Goal: Transaction & Acquisition: Purchase product/service

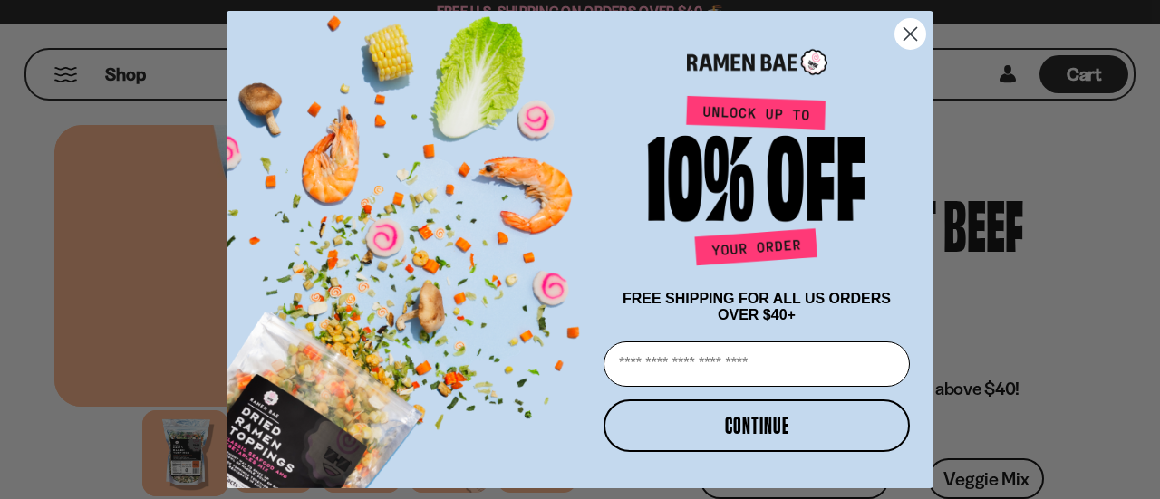
click at [908, 23] on circle "Close dialog" at bounding box center [910, 34] width 30 height 30
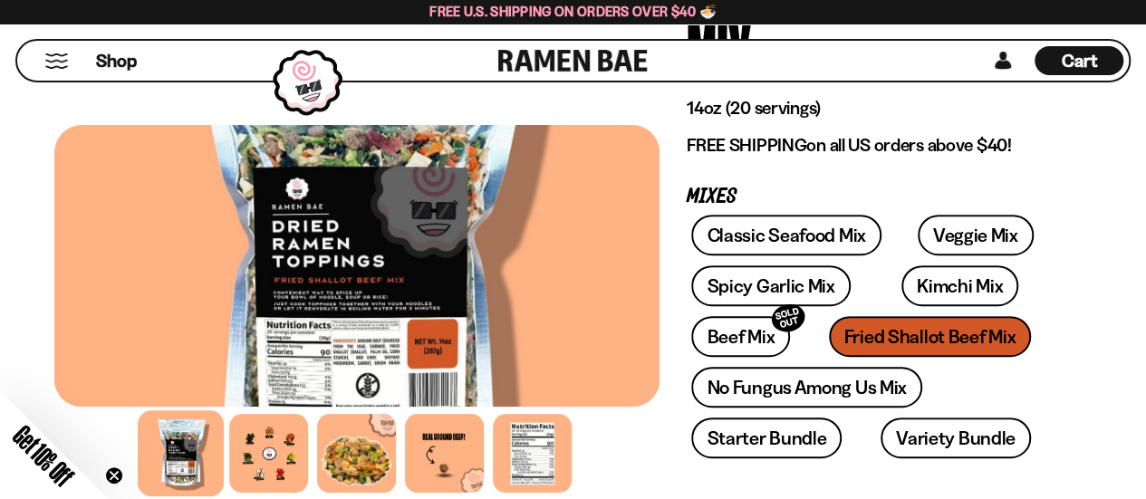
scroll to position [272, 0]
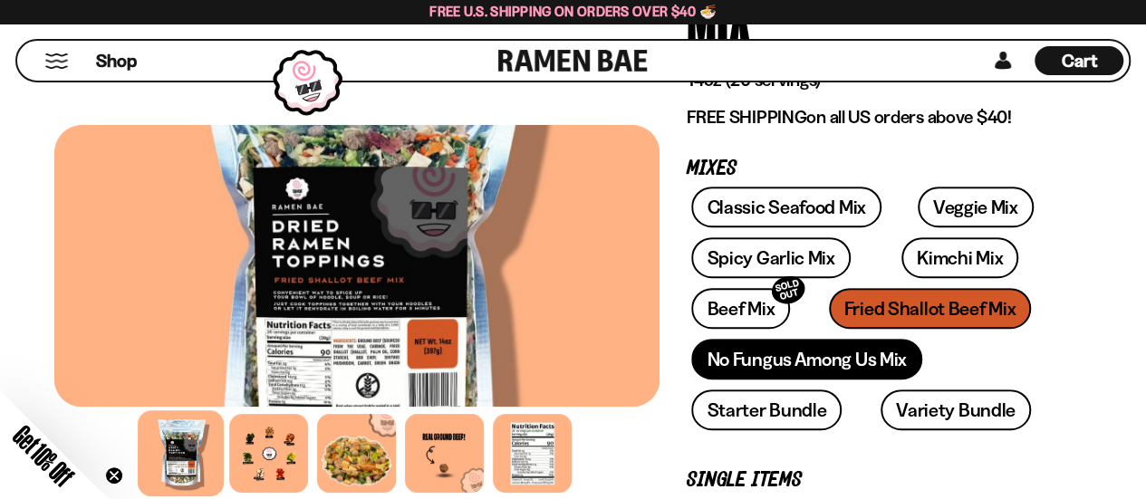
click at [826, 357] on link "No Fungus Among Us Mix" at bounding box center [806, 359] width 230 height 41
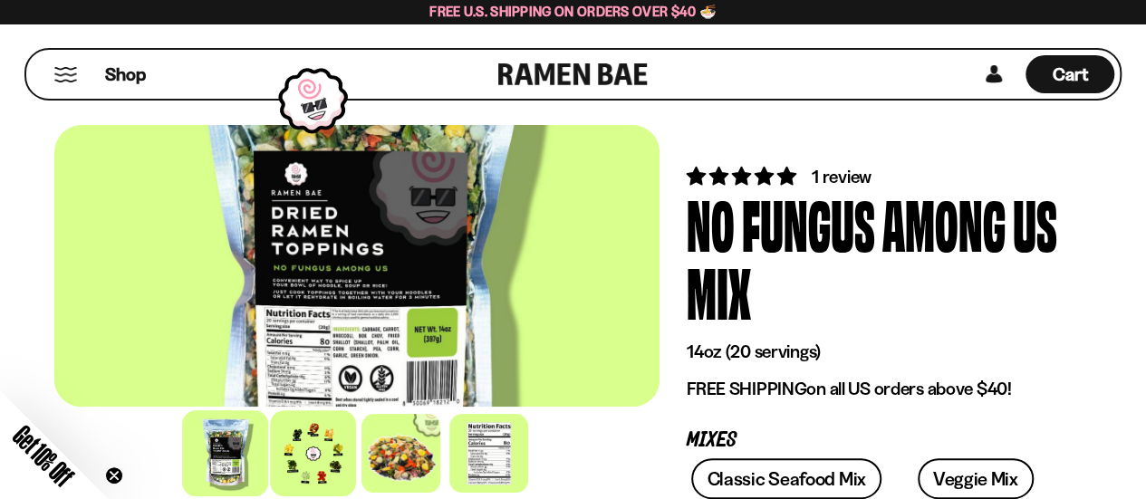
click at [317, 460] on div at bounding box center [313, 453] width 86 height 86
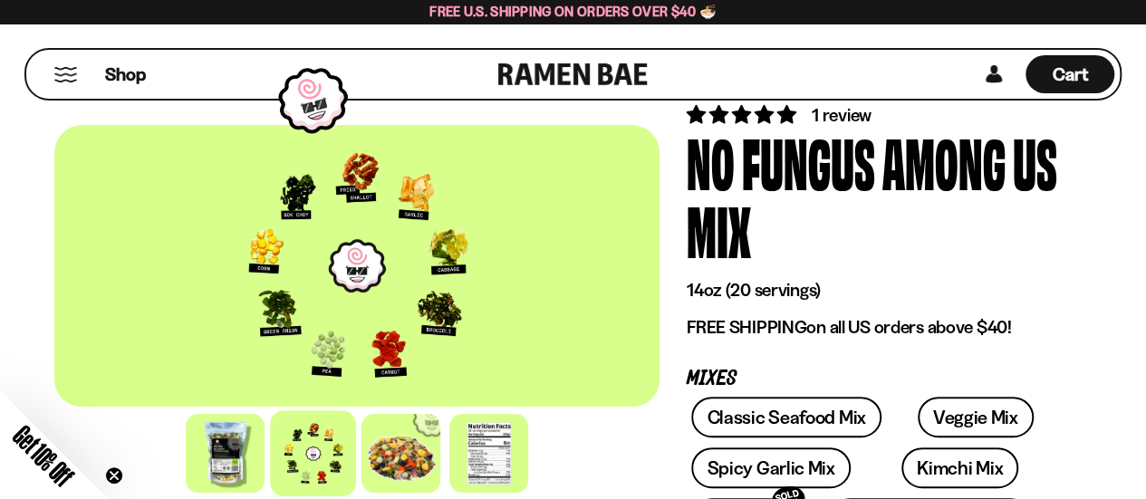
scroll to position [91, 0]
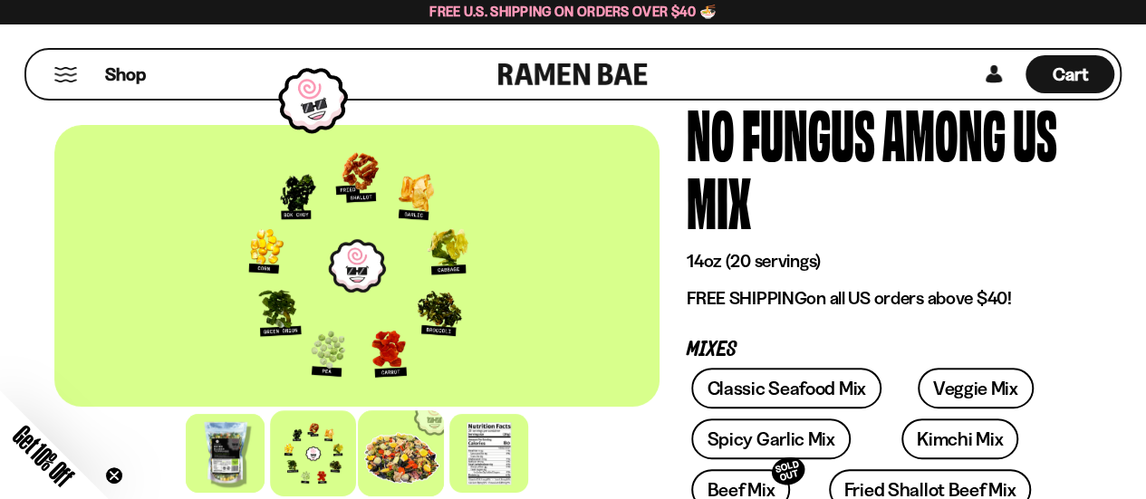
click at [392, 454] on div at bounding box center [401, 453] width 86 height 86
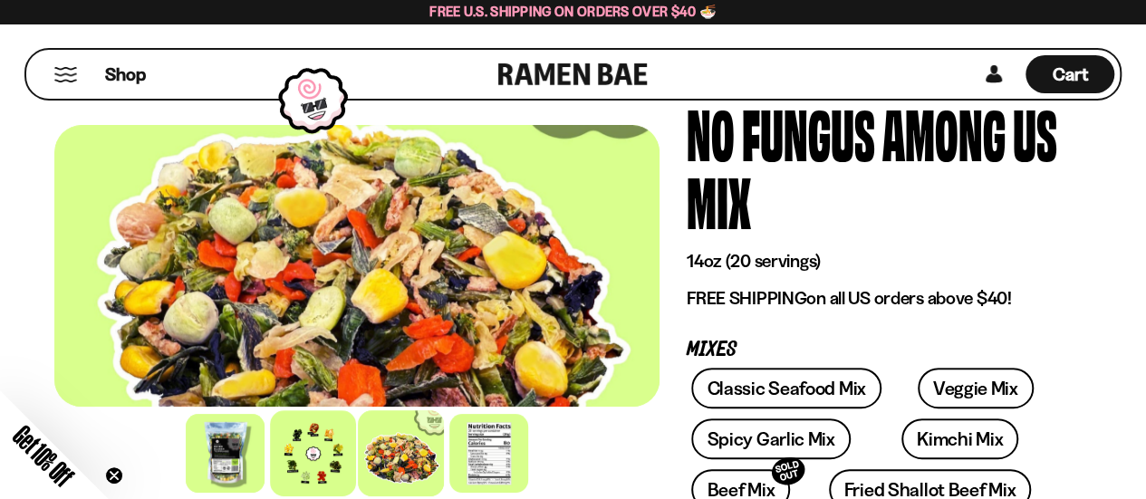
click at [313, 438] on div at bounding box center [313, 453] width 86 height 86
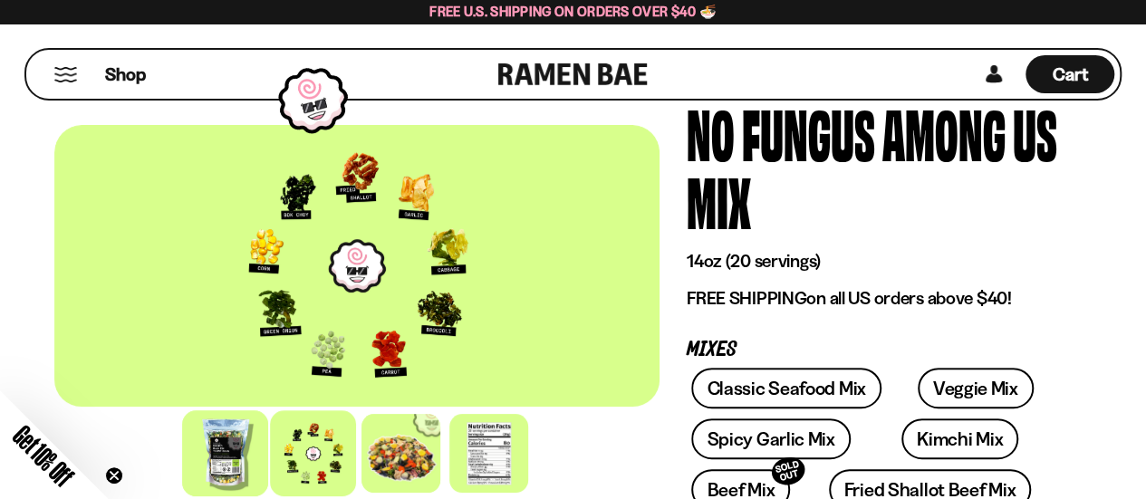
click at [247, 455] on div at bounding box center [225, 453] width 86 height 86
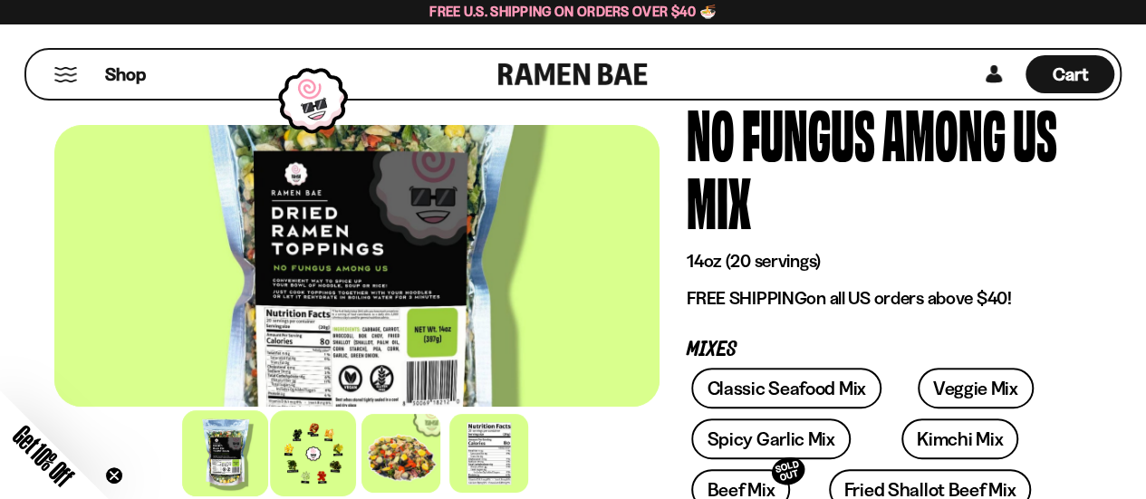
click at [311, 461] on div at bounding box center [313, 453] width 86 height 86
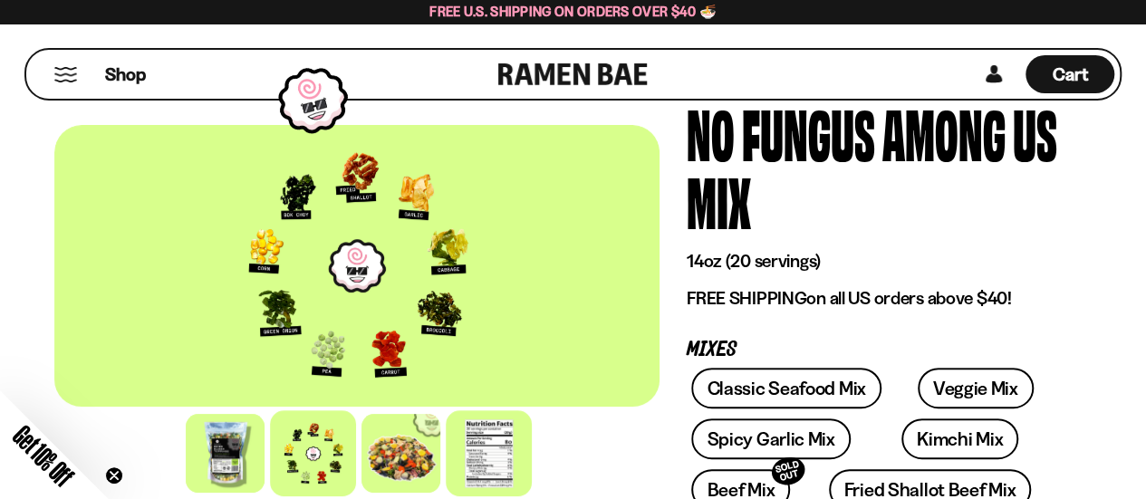
click at [498, 463] on div at bounding box center [489, 453] width 86 height 86
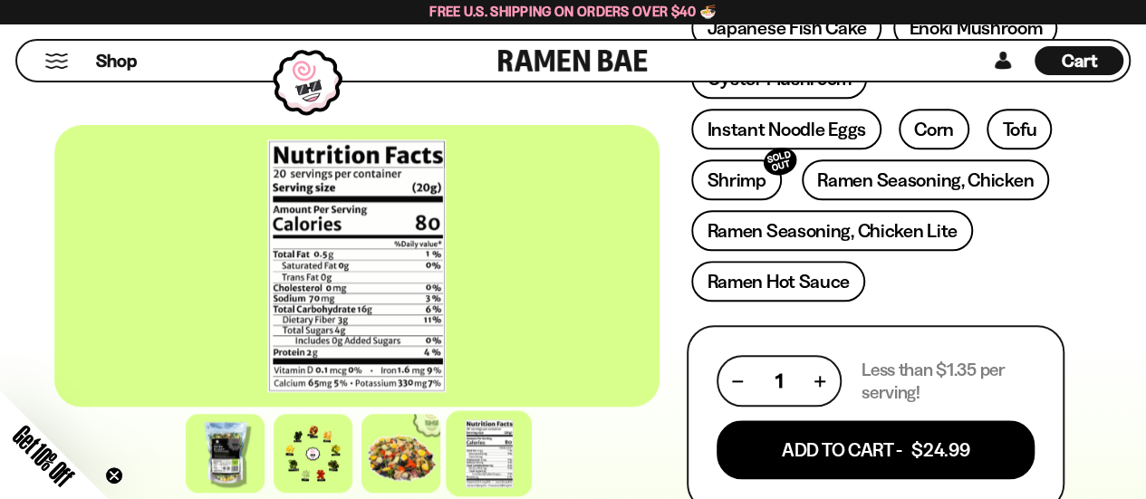
scroll to position [725, 0]
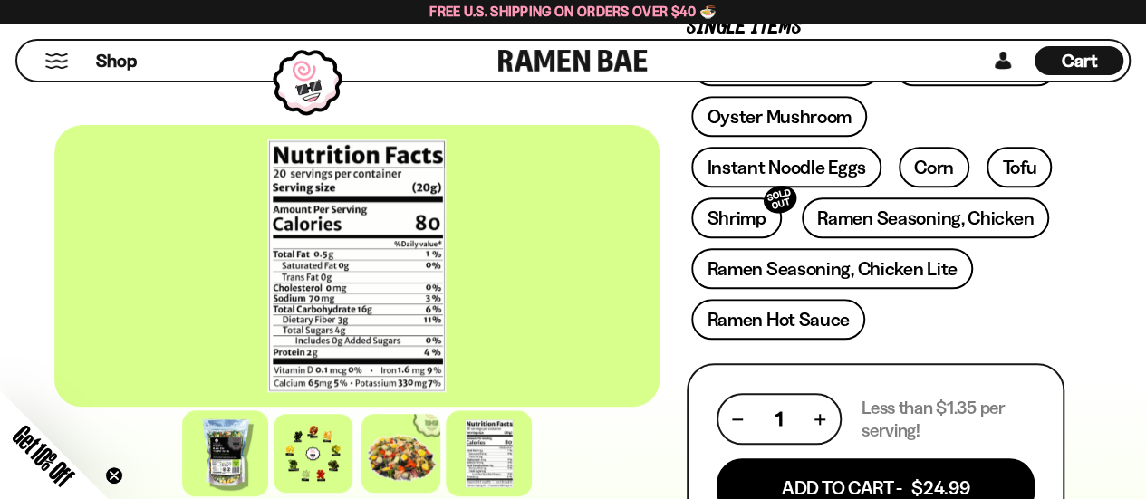
click at [236, 457] on div at bounding box center [225, 453] width 86 height 86
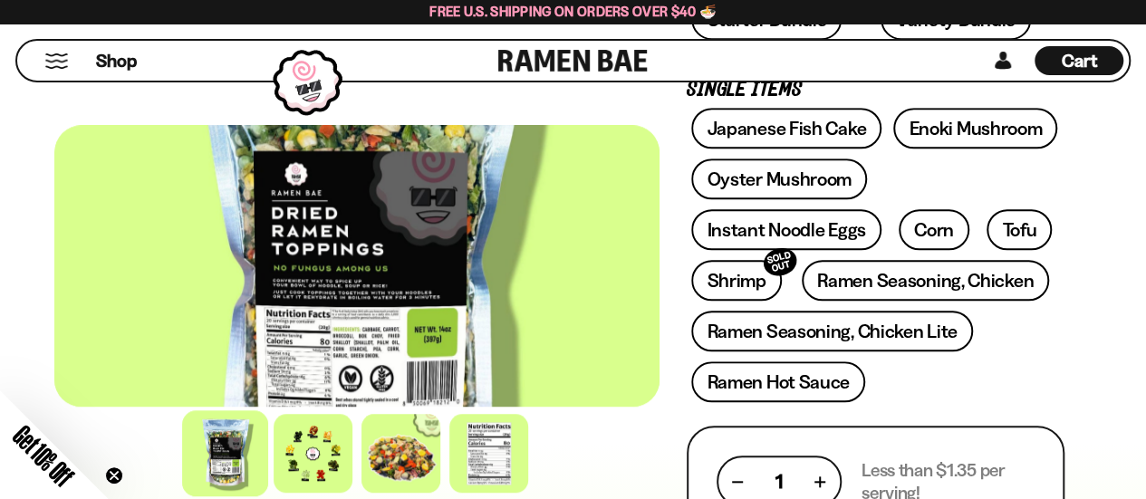
scroll to position [634, 0]
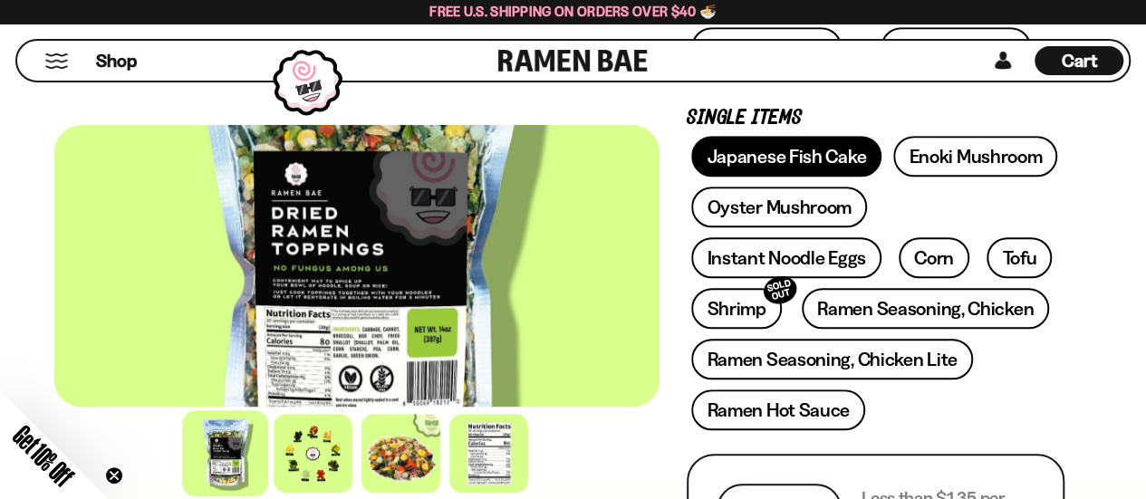
click at [751, 160] on link "Japanese Fish Cake" at bounding box center [786, 156] width 190 height 41
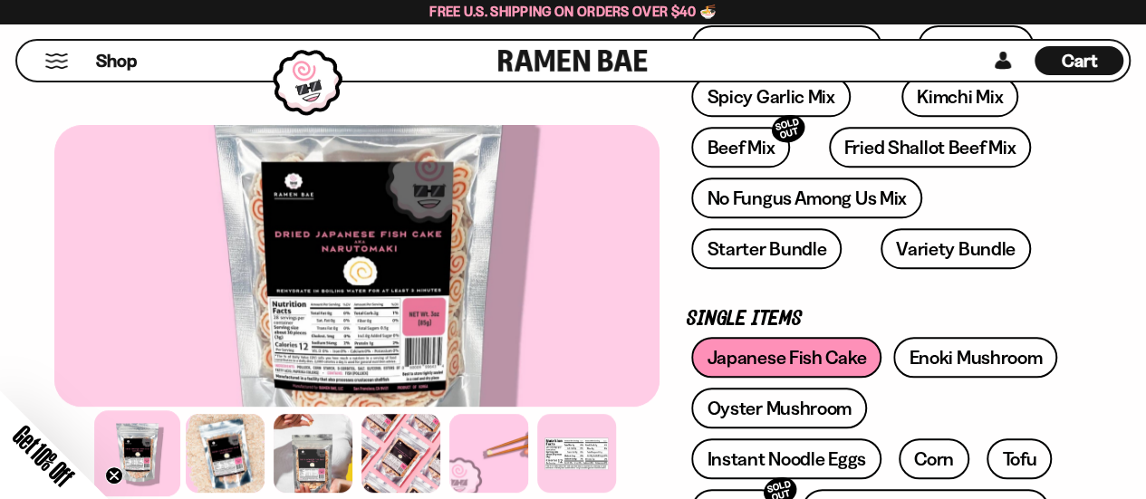
scroll to position [362, 0]
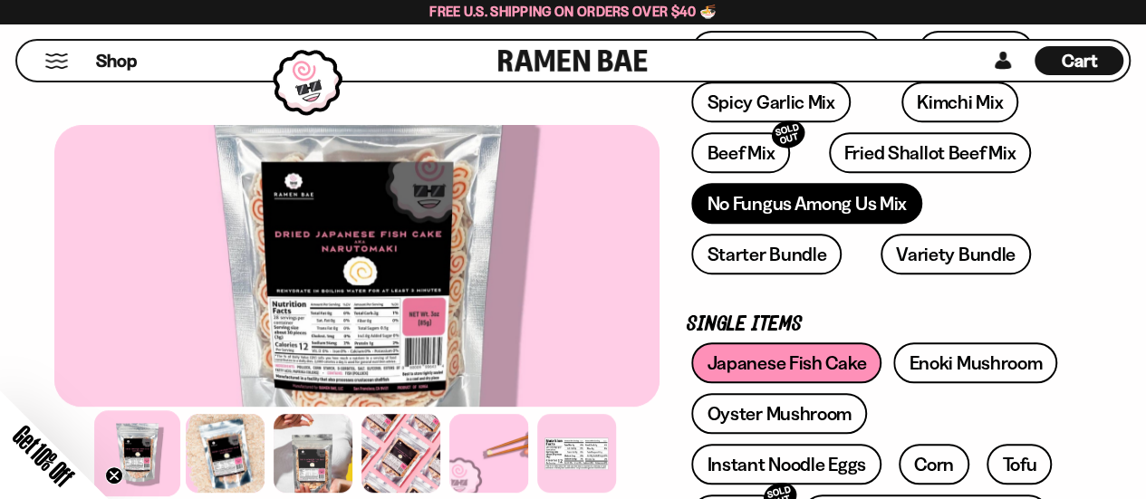
click at [804, 205] on link "No Fungus Among Us Mix" at bounding box center [806, 203] width 230 height 41
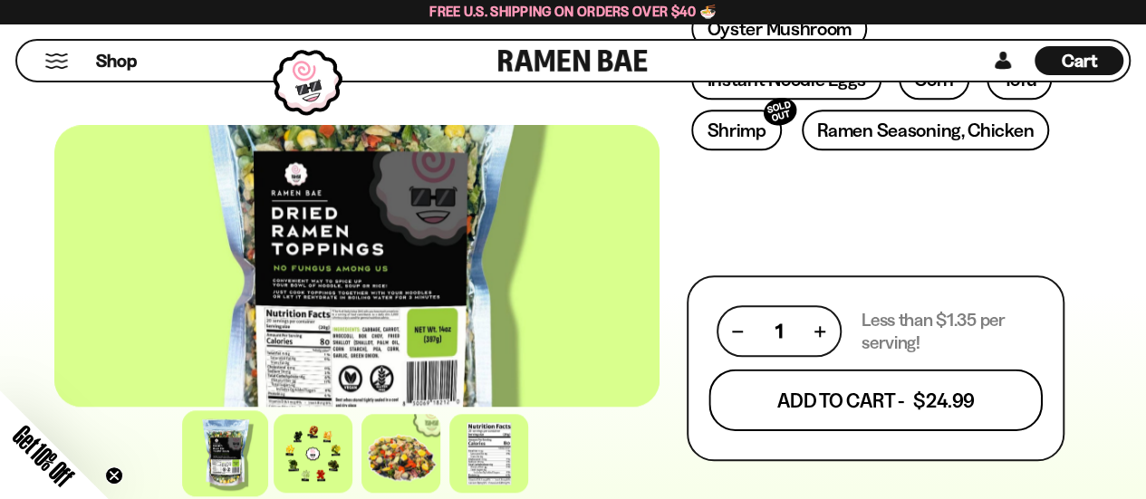
scroll to position [815, 0]
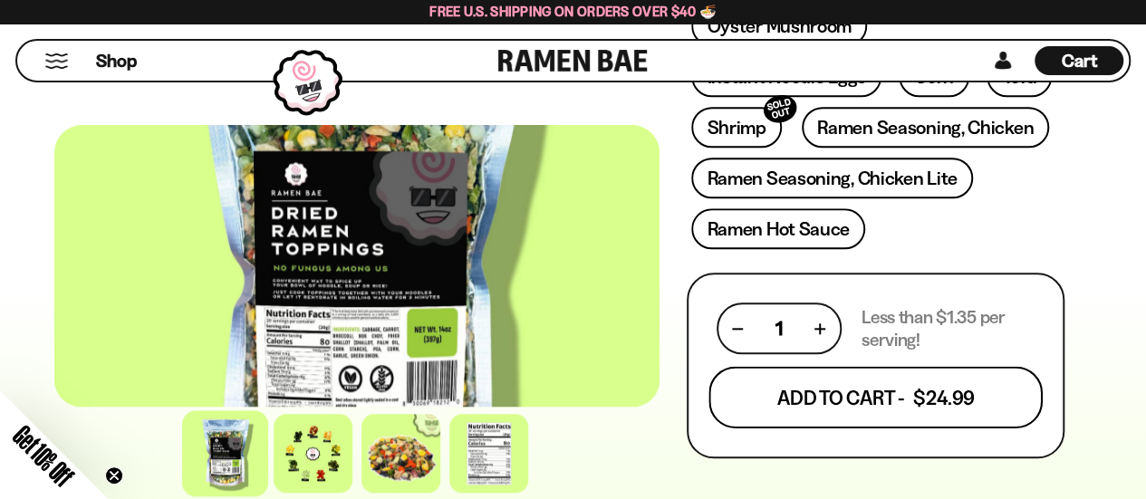
click at [890, 392] on button "Add To Cart - $24.99" at bounding box center [875, 398] width 334 height 62
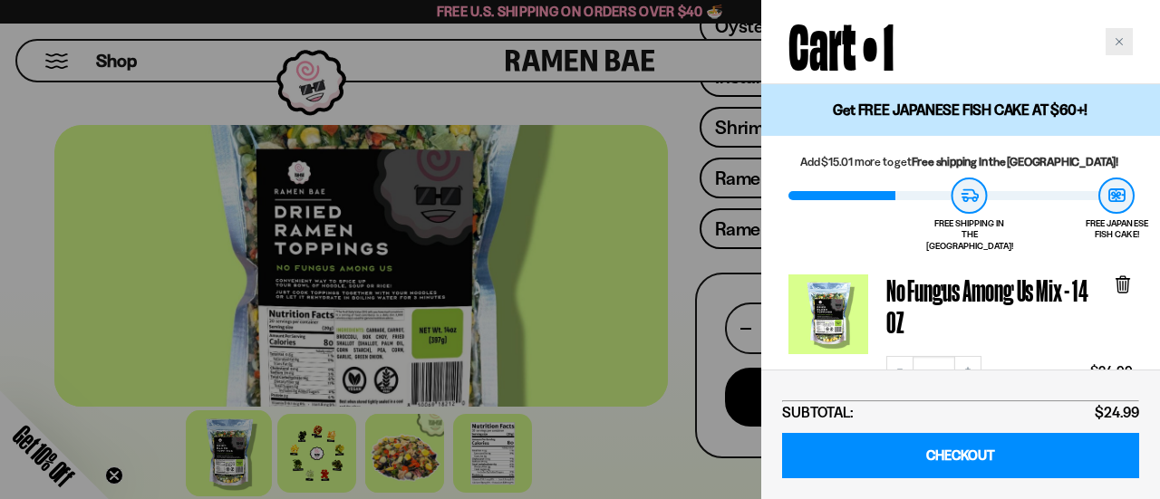
click at [1126, 43] on div "Close cart" at bounding box center [1118, 41] width 27 height 27
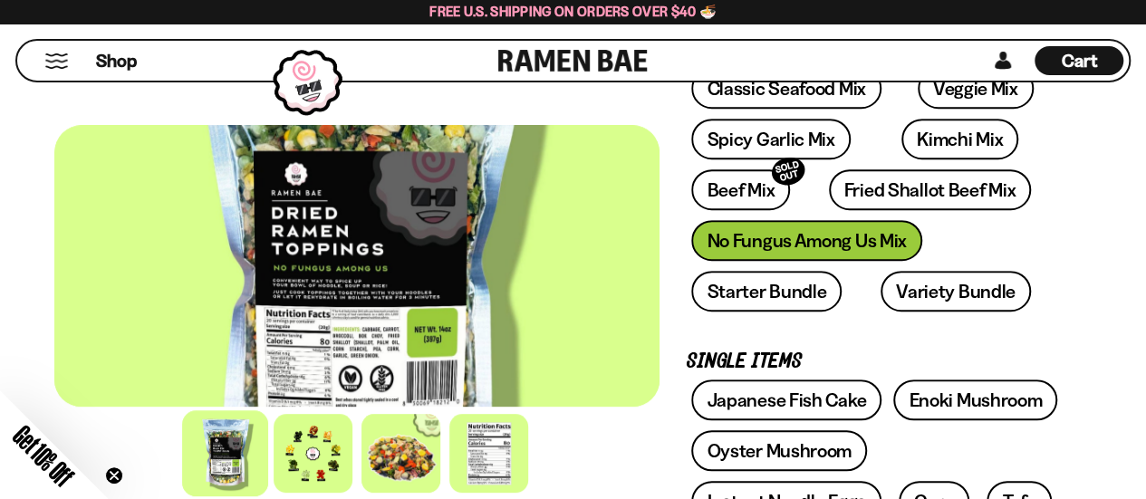
scroll to position [362, 0]
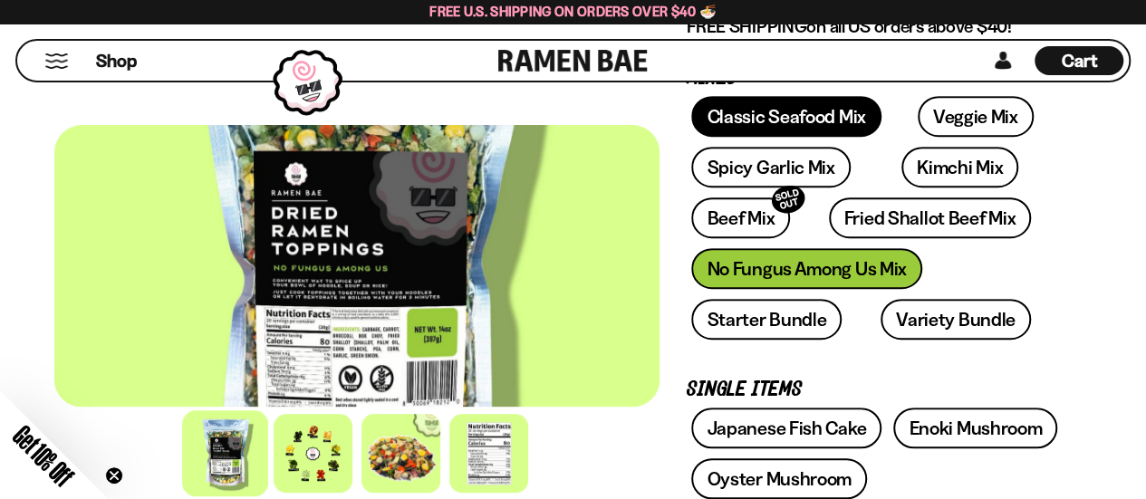
click at [747, 124] on link "Classic Seafood Mix" at bounding box center [785, 116] width 189 height 41
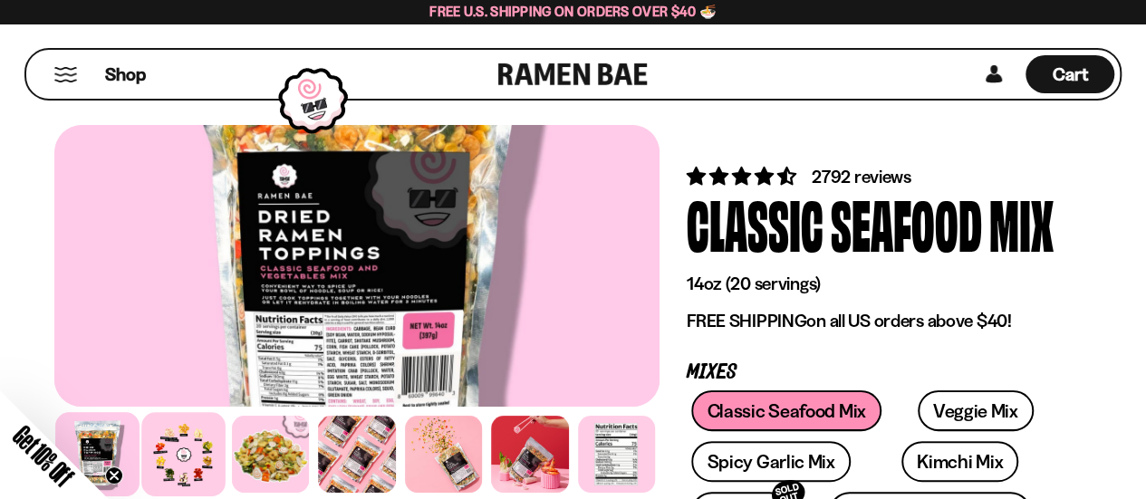
click at [169, 462] on div at bounding box center [184, 454] width 84 height 84
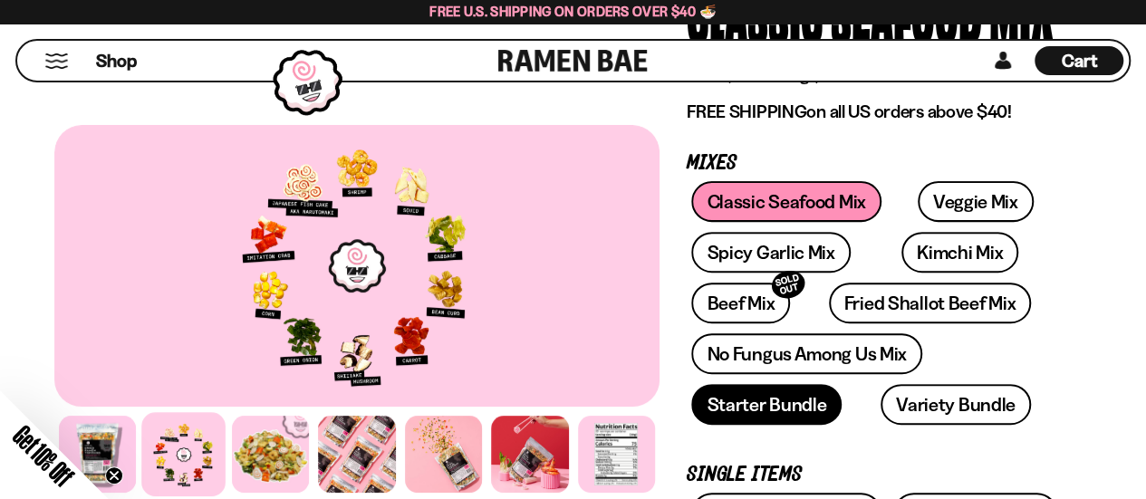
scroll to position [181, 0]
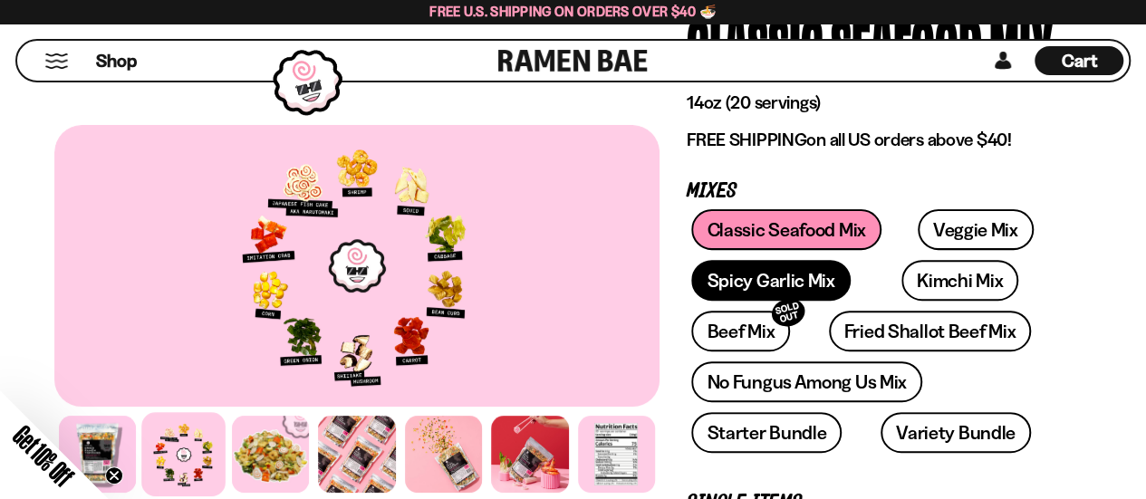
click at [750, 291] on link "Spicy Garlic Mix" at bounding box center [770, 280] width 159 height 41
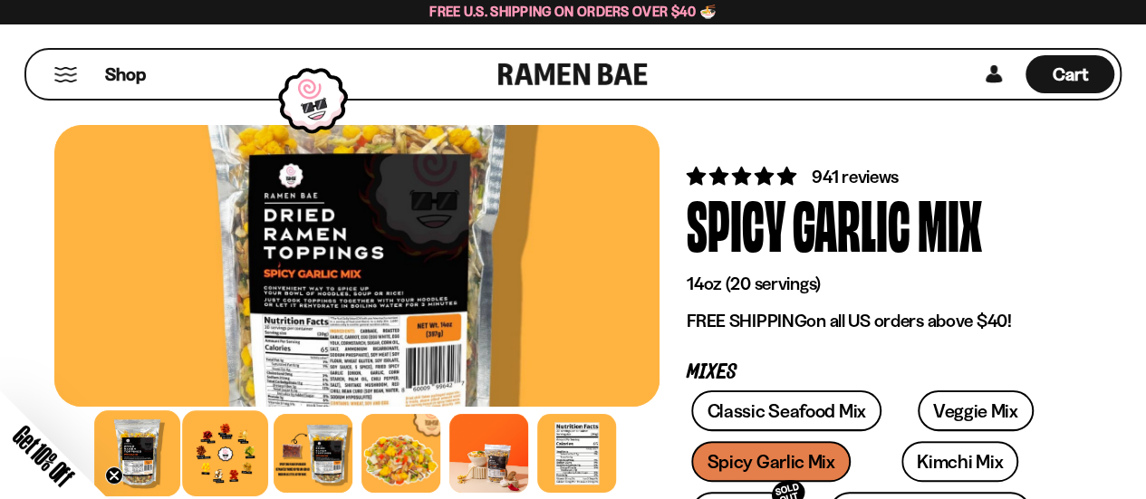
click at [232, 452] on div at bounding box center [225, 453] width 86 height 86
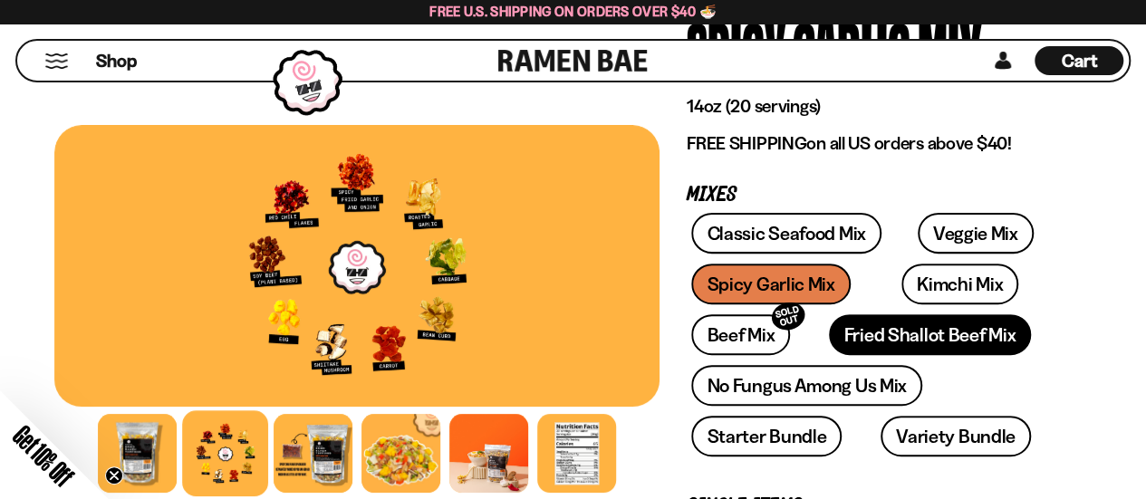
scroll to position [181, 0]
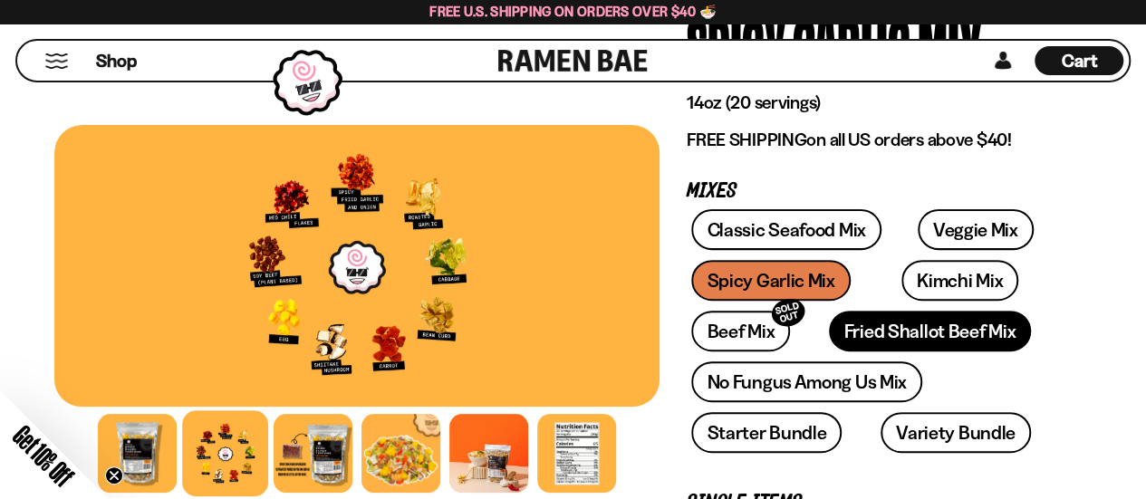
click at [904, 329] on link "Fried Shallot Beef Mix" at bounding box center [930, 331] width 202 height 41
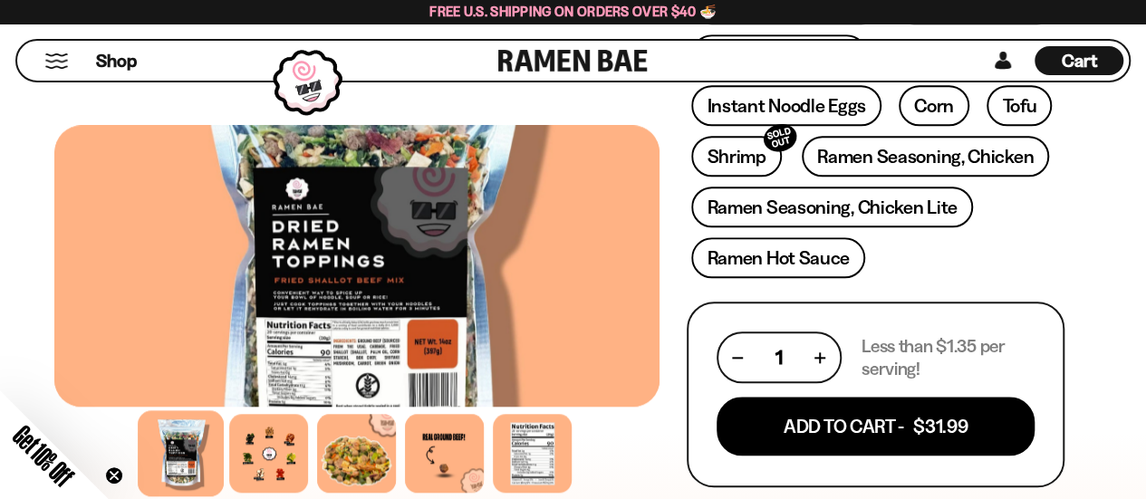
scroll to position [815, 0]
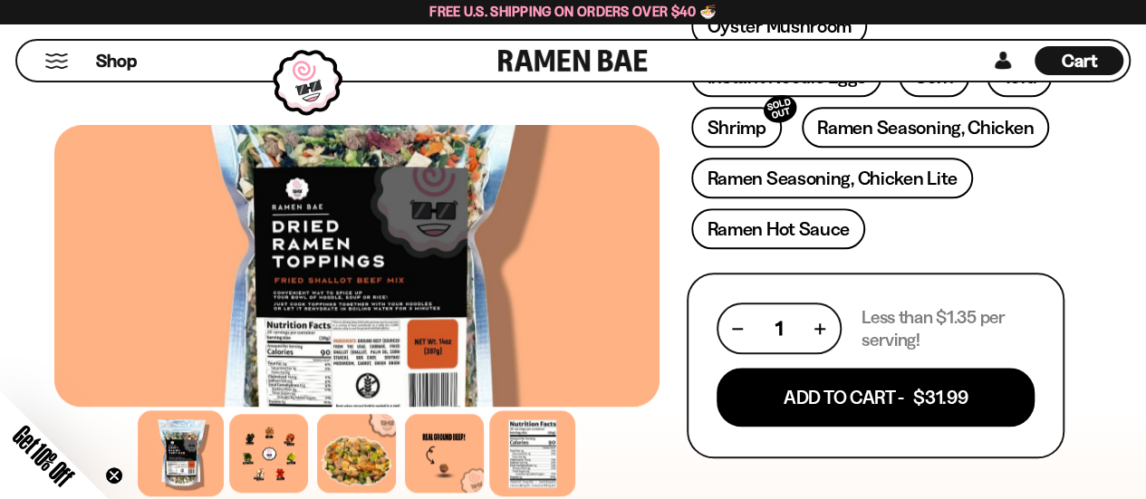
click at [534, 445] on div at bounding box center [533, 453] width 86 height 86
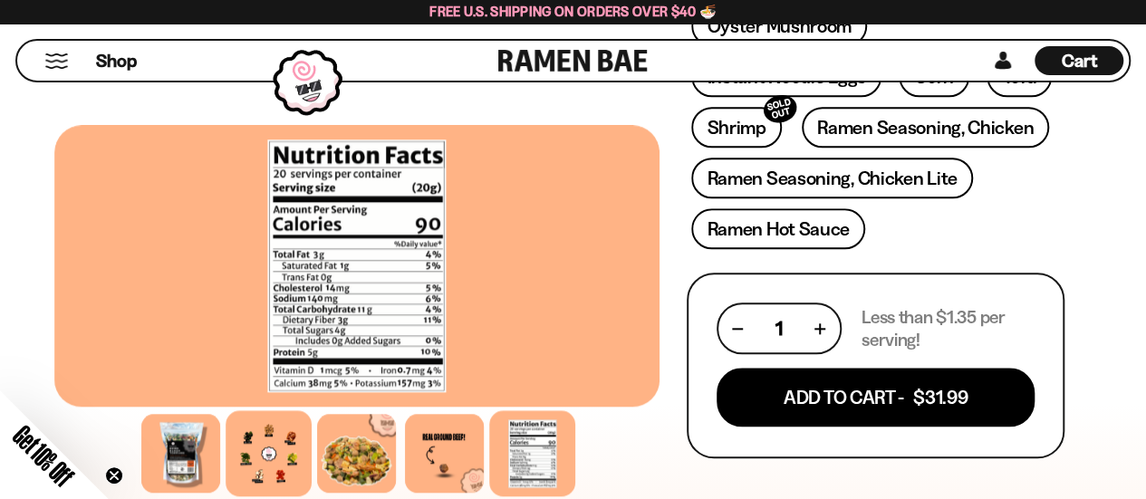
click at [281, 436] on div at bounding box center [269, 453] width 86 height 86
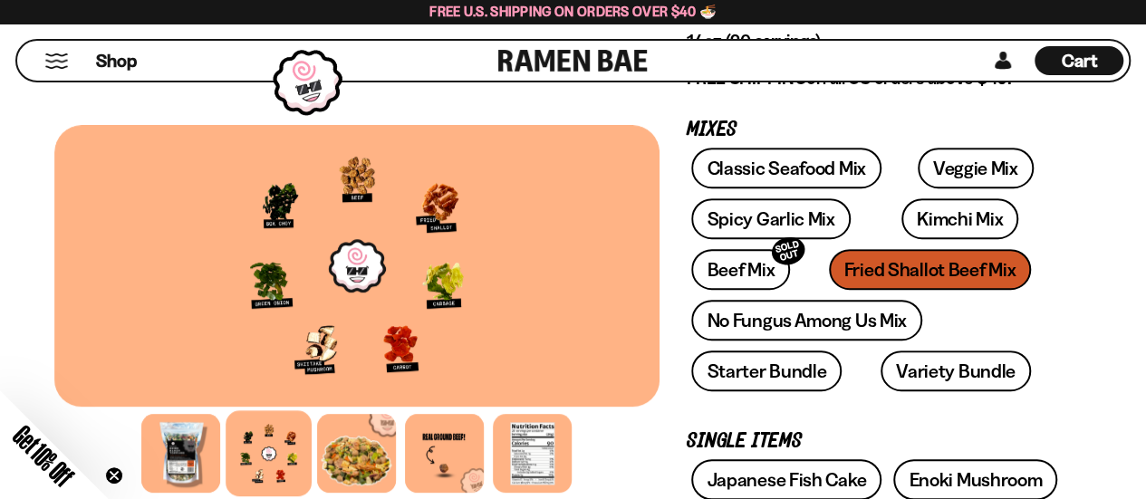
scroll to position [272, 0]
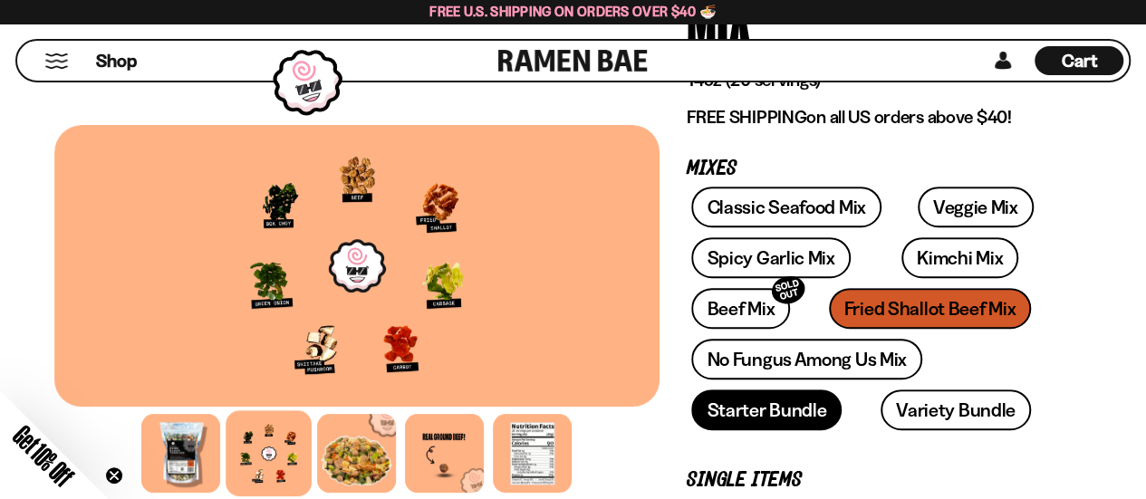
click at [779, 419] on link "Starter Bundle" at bounding box center [766, 410] width 150 height 41
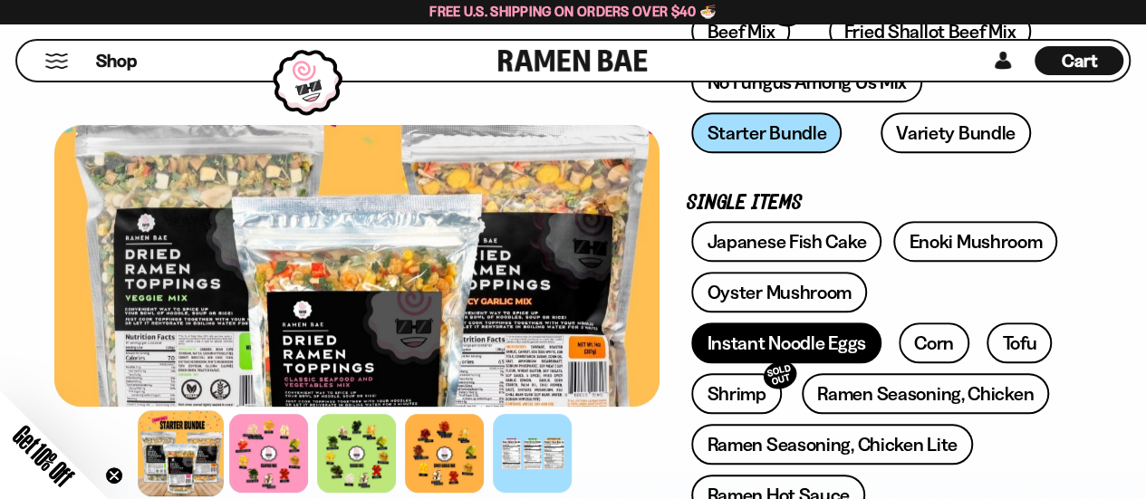
scroll to position [453, 0]
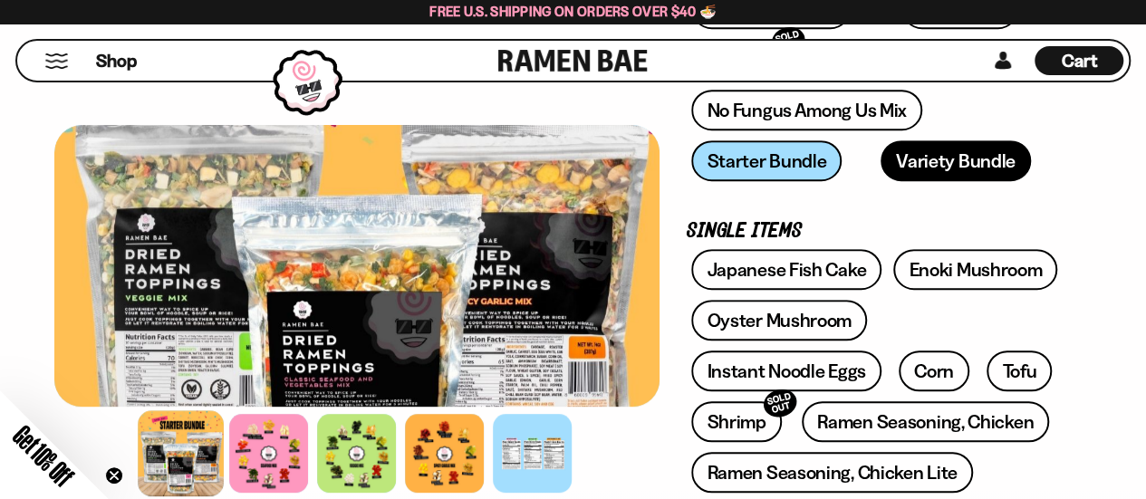
click at [923, 166] on link "Variety Bundle" at bounding box center [956, 160] width 150 height 41
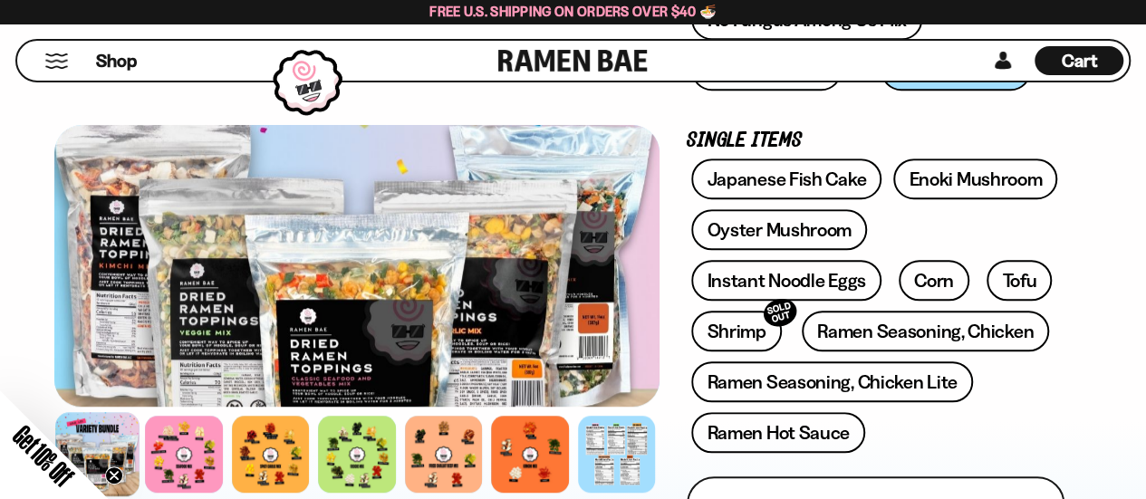
scroll to position [453, 0]
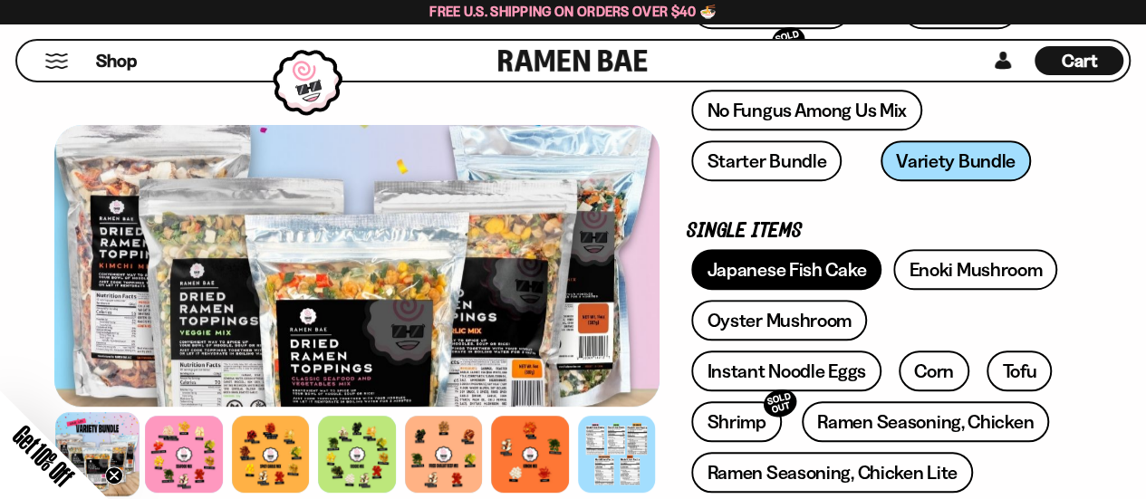
click at [806, 267] on link "Japanese Fish Cake" at bounding box center [786, 269] width 190 height 41
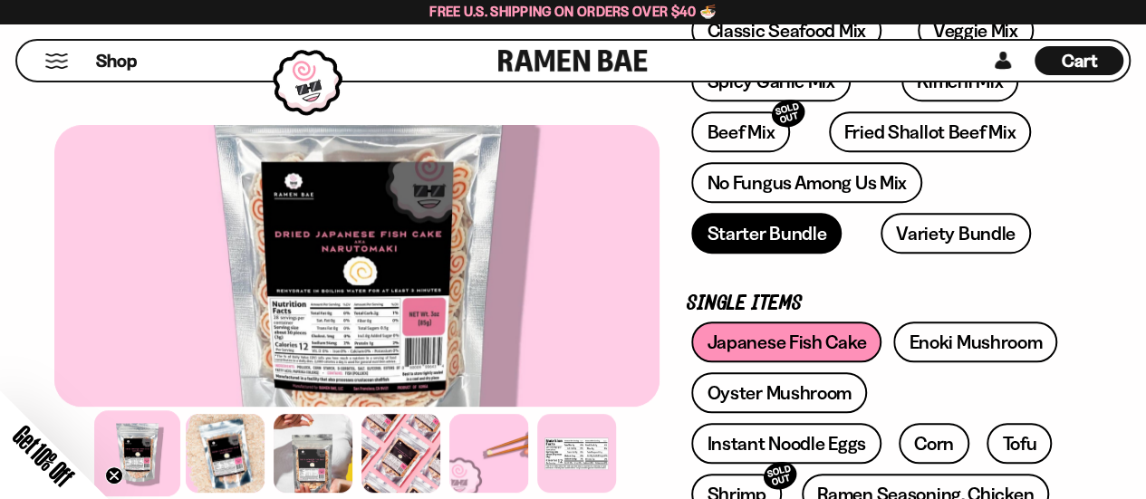
scroll to position [272, 0]
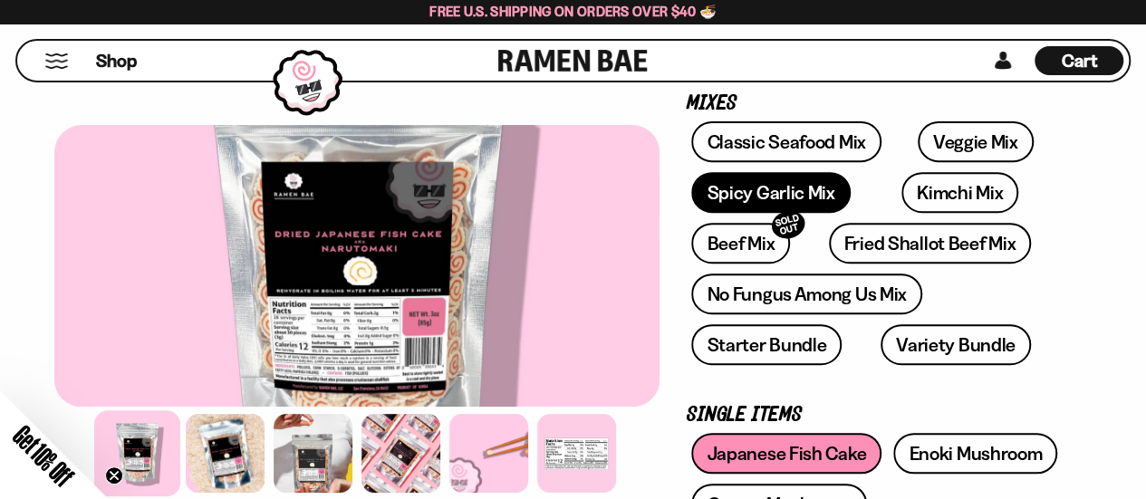
click at [767, 197] on link "Spicy Garlic Mix" at bounding box center [770, 192] width 159 height 41
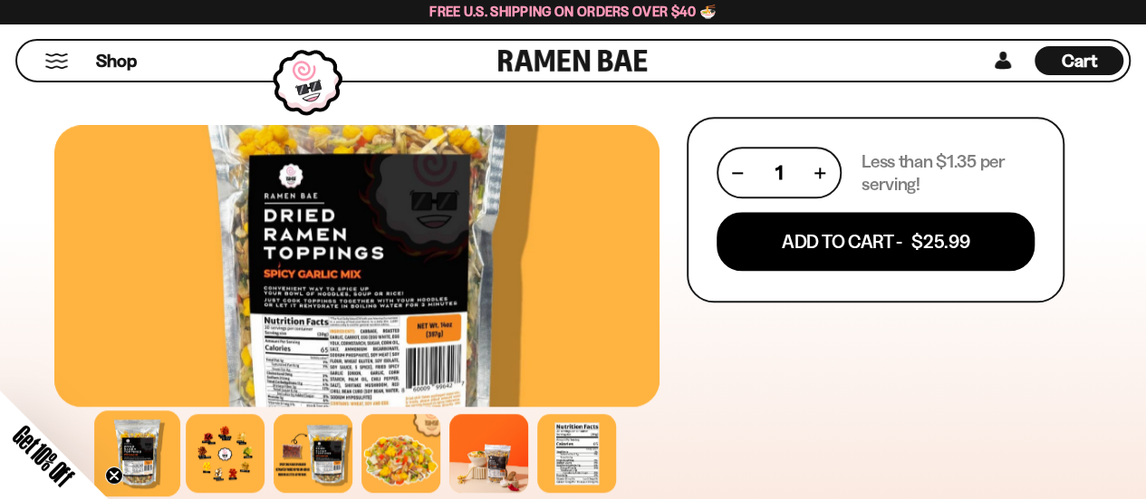
scroll to position [906, 0]
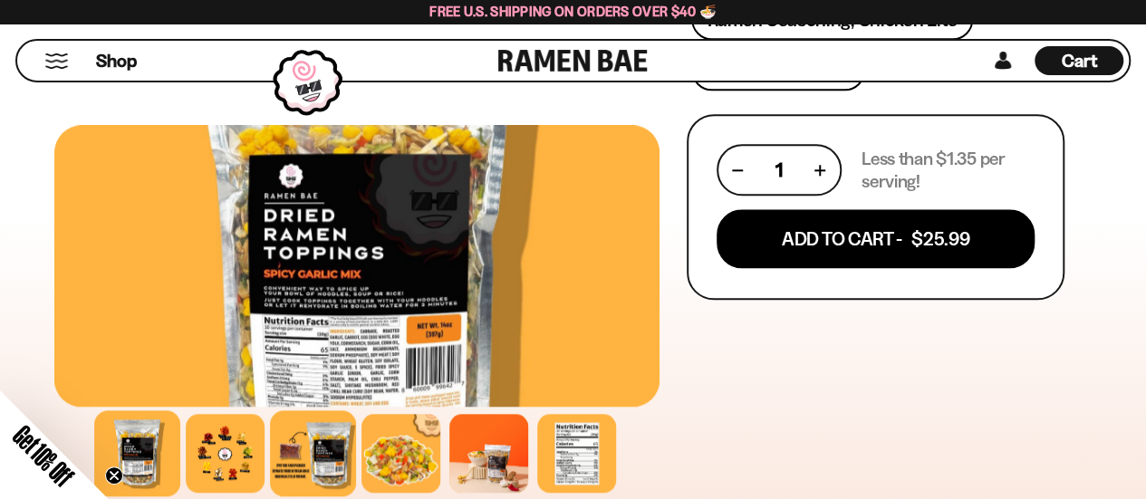
click at [295, 459] on div at bounding box center [313, 453] width 86 height 86
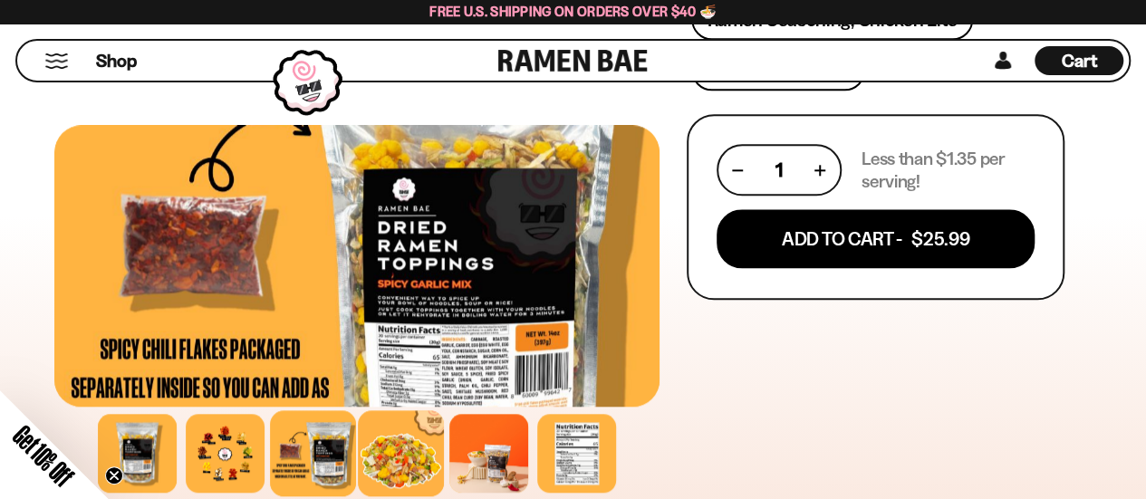
click at [397, 459] on div at bounding box center [401, 453] width 86 height 86
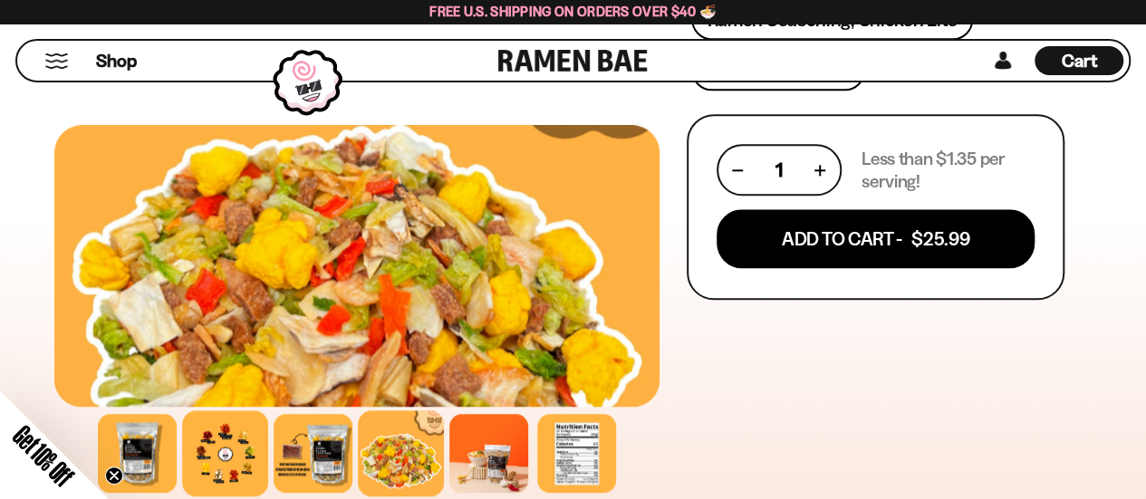
click at [236, 459] on div at bounding box center [225, 453] width 86 height 86
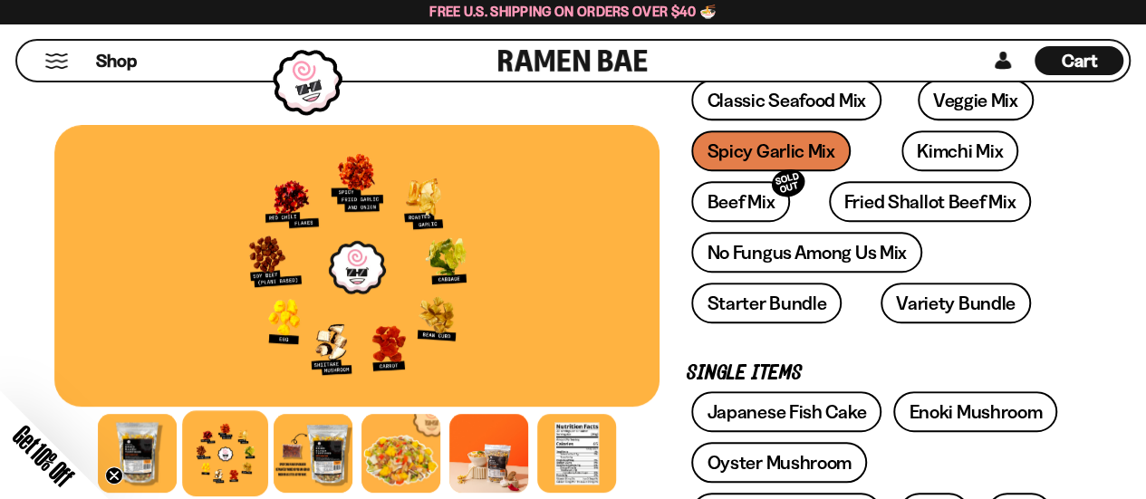
scroll to position [272, 0]
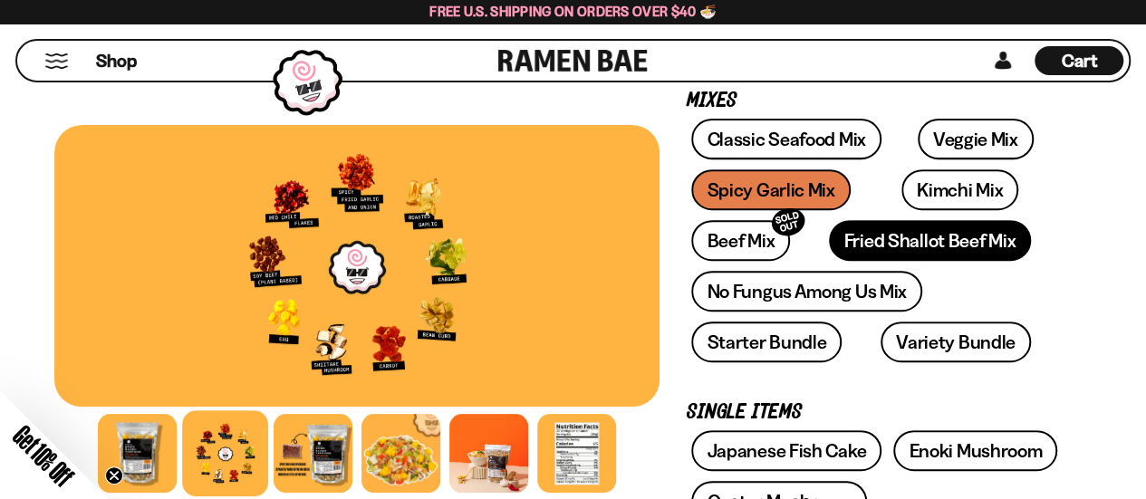
click at [855, 241] on link "Fried Shallot Beef Mix" at bounding box center [930, 240] width 202 height 41
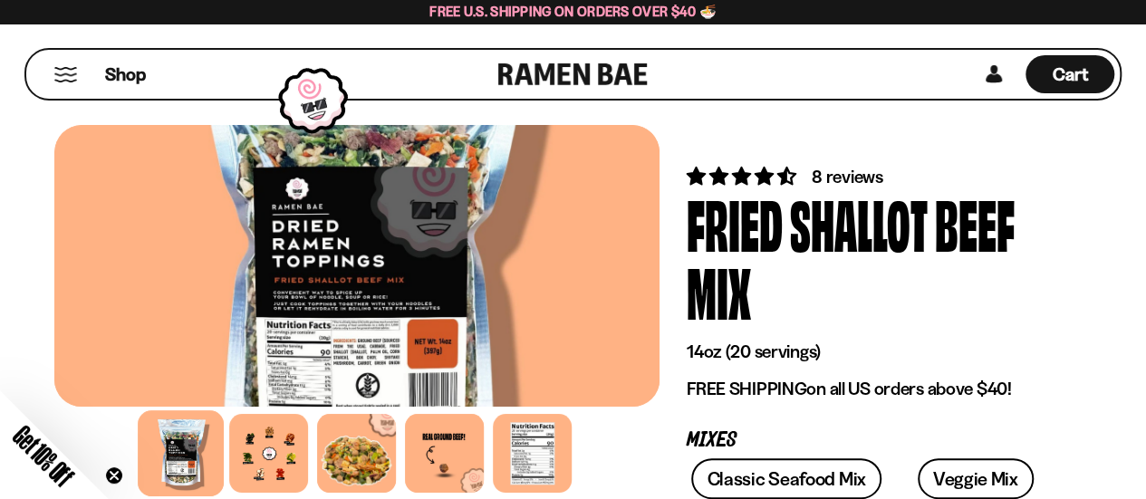
scroll to position [181, 0]
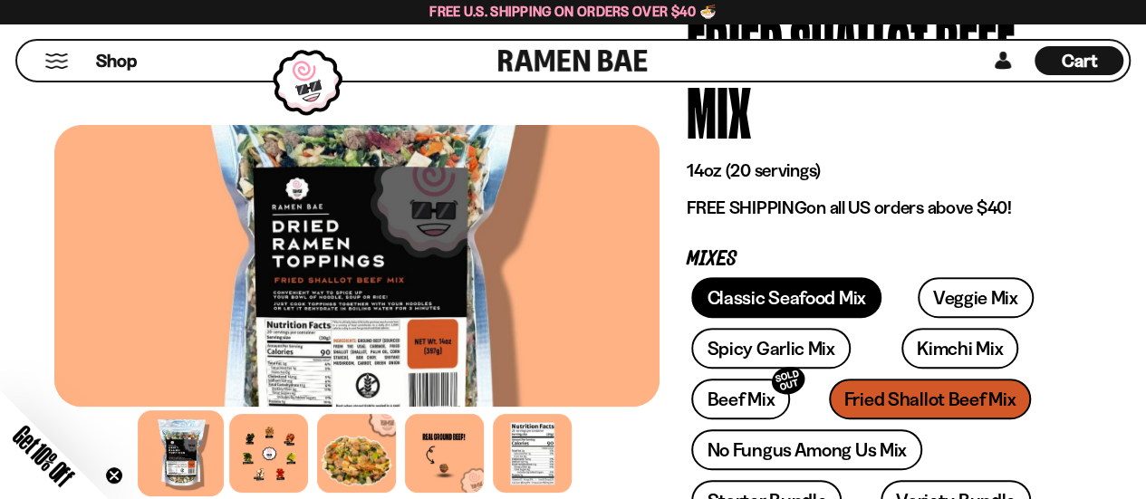
click at [781, 297] on link "Classic Seafood Mix" at bounding box center [785, 297] width 189 height 41
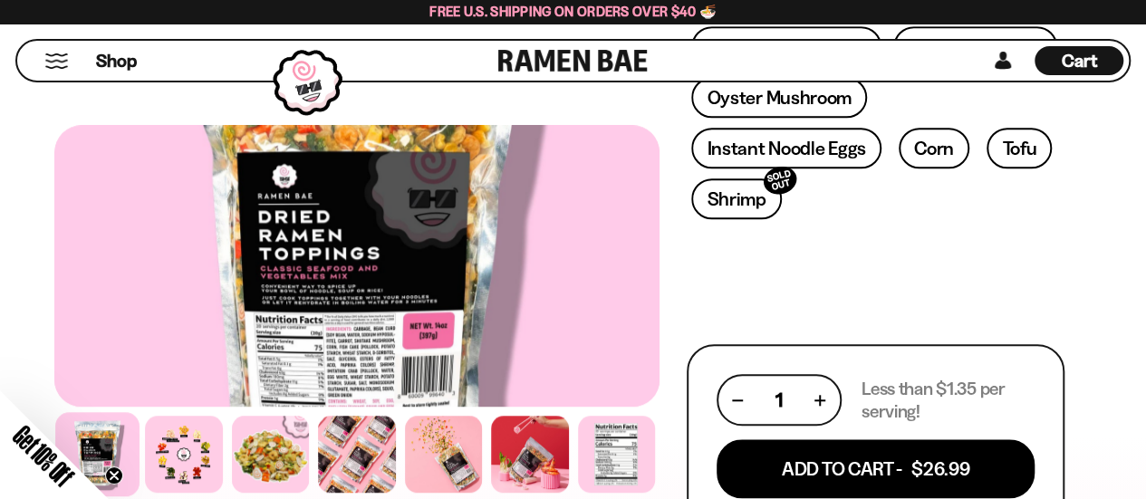
scroll to position [815, 0]
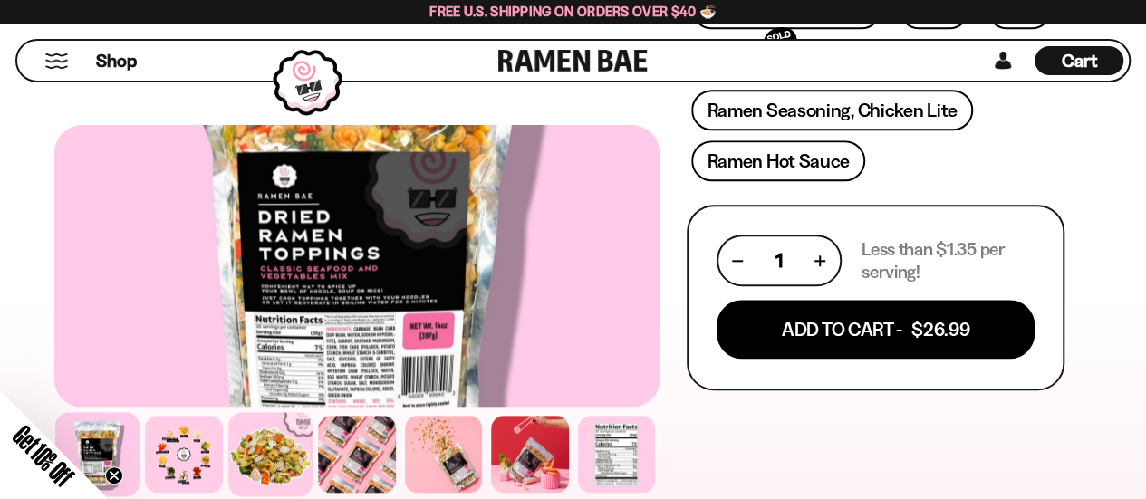
click at [275, 474] on div at bounding box center [270, 454] width 84 height 84
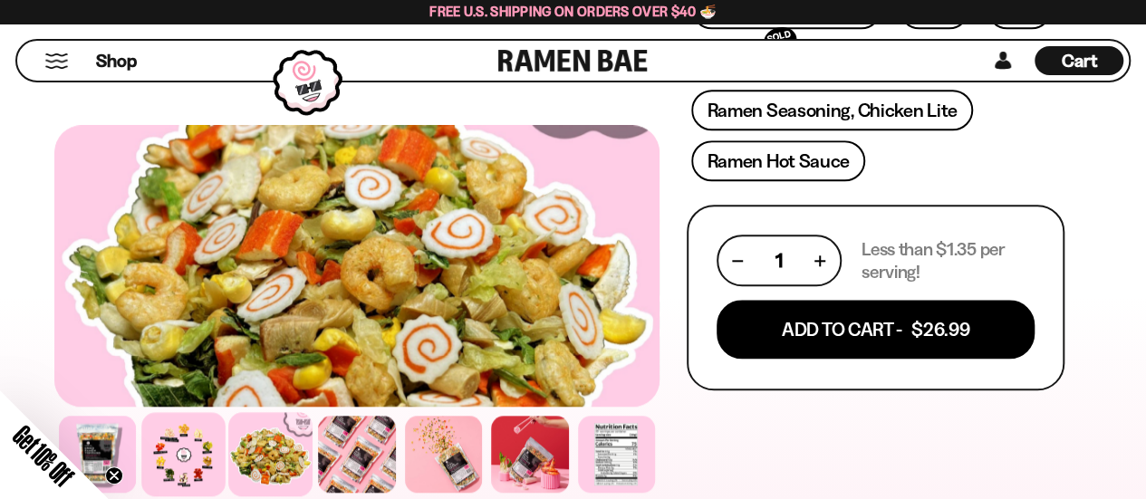
click at [182, 461] on div at bounding box center [184, 454] width 84 height 84
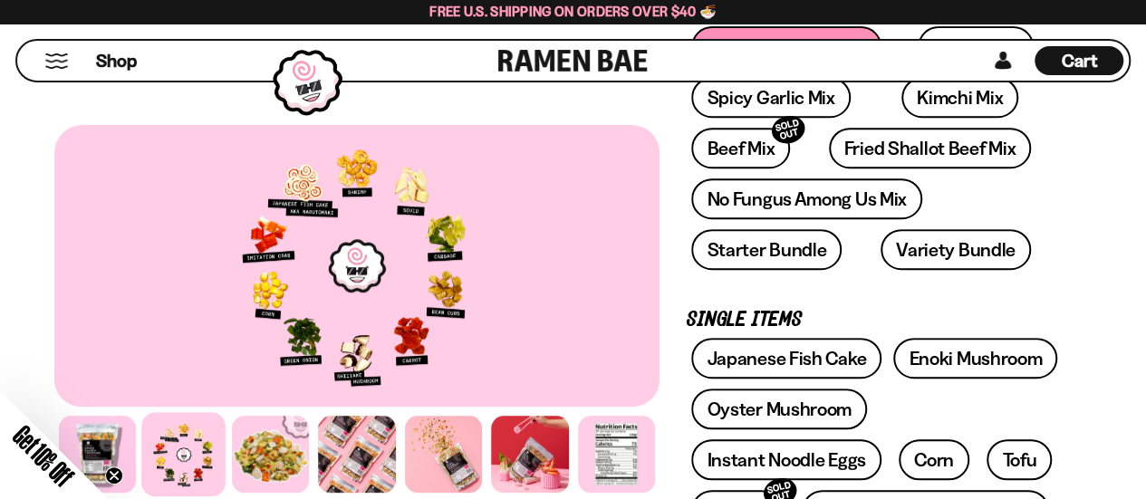
scroll to position [272, 0]
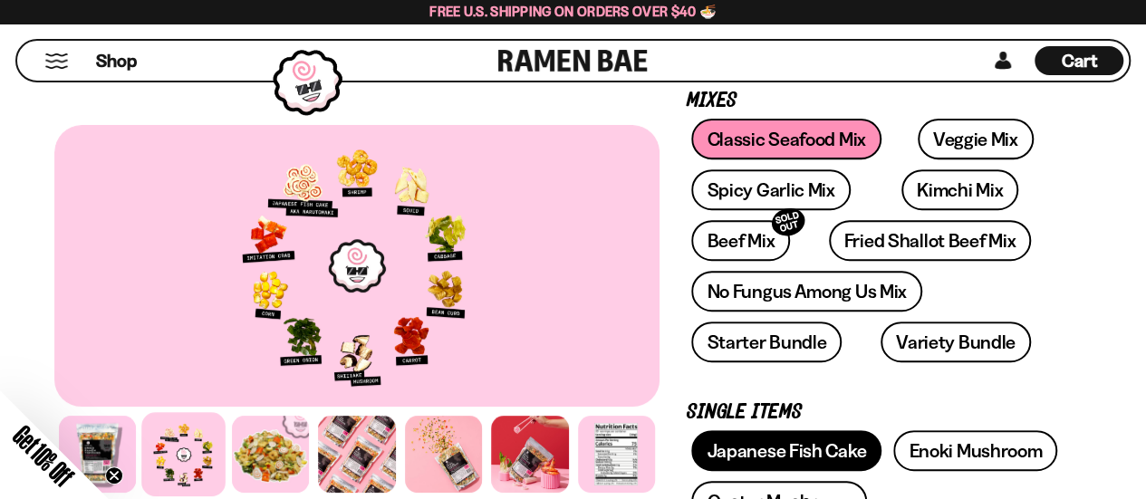
click at [804, 449] on link "Japanese Fish Cake" at bounding box center [786, 450] width 190 height 41
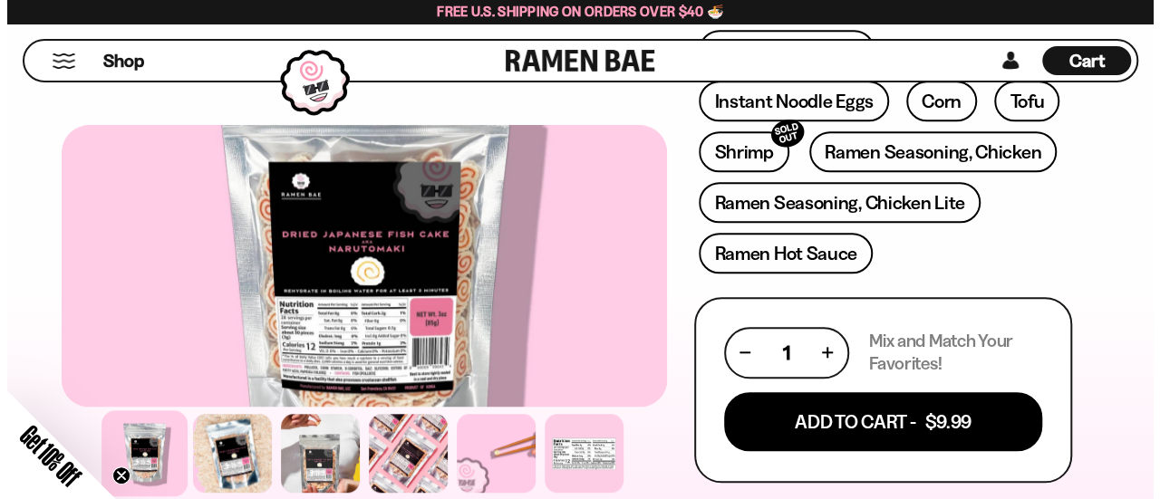
scroll to position [815, 0]
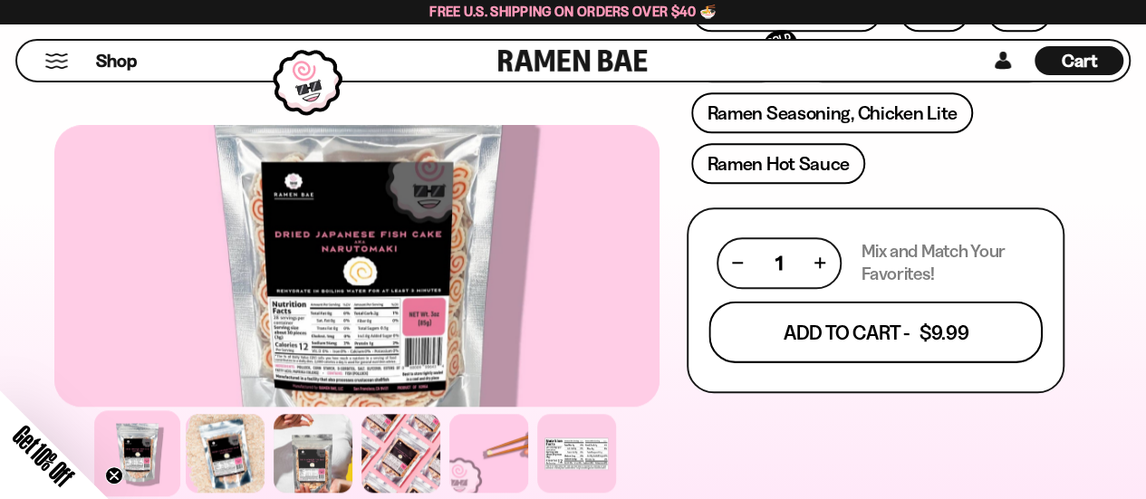
click at [846, 331] on button "Add To Cart - $9.99" at bounding box center [875, 332] width 334 height 62
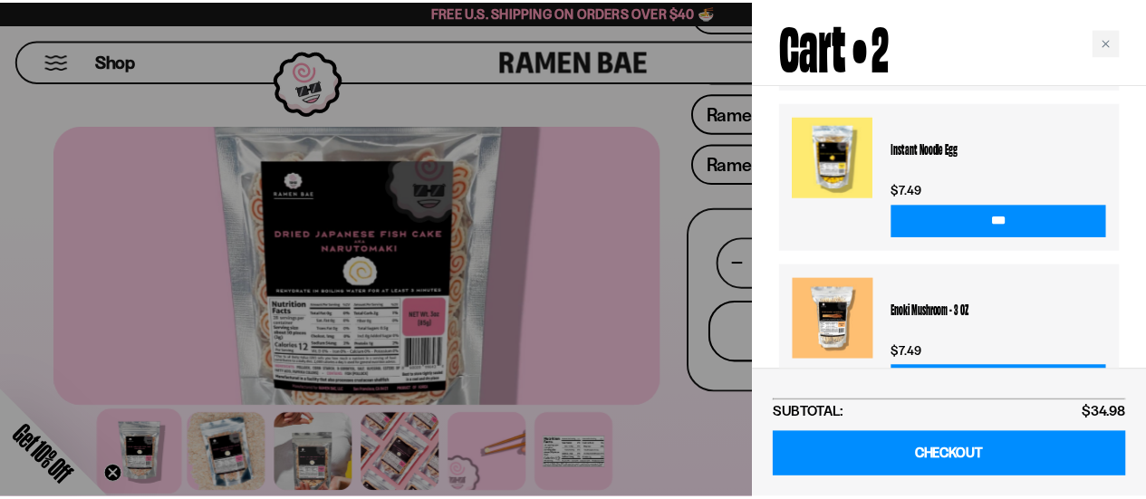
scroll to position [725, 0]
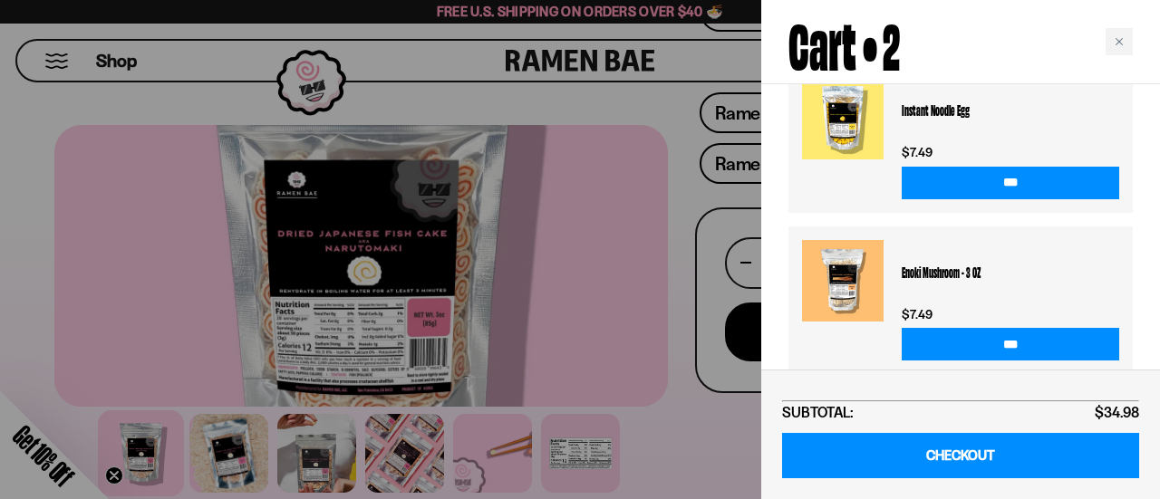
click at [679, 412] on div at bounding box center [580, 249] width 1160 height 499
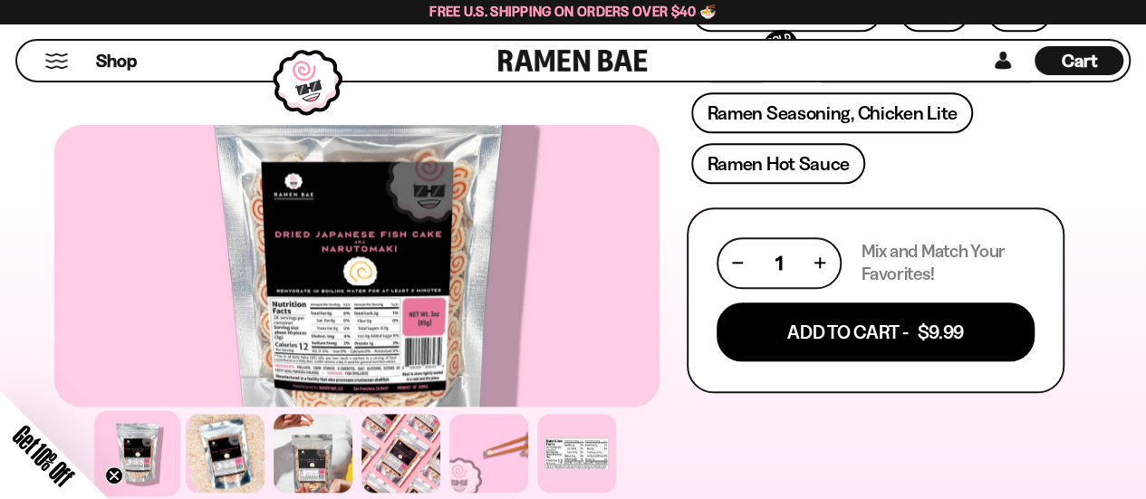
scroll to position [544, 0]
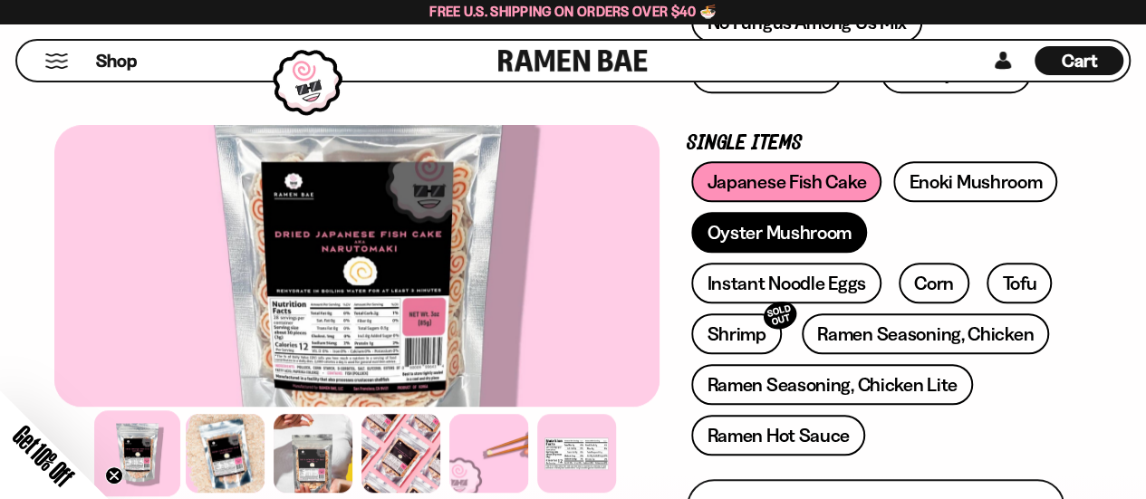
click at [812, 229] on link "Oyster Mushroom" at bounding box center [779, 232] width 176 height 41
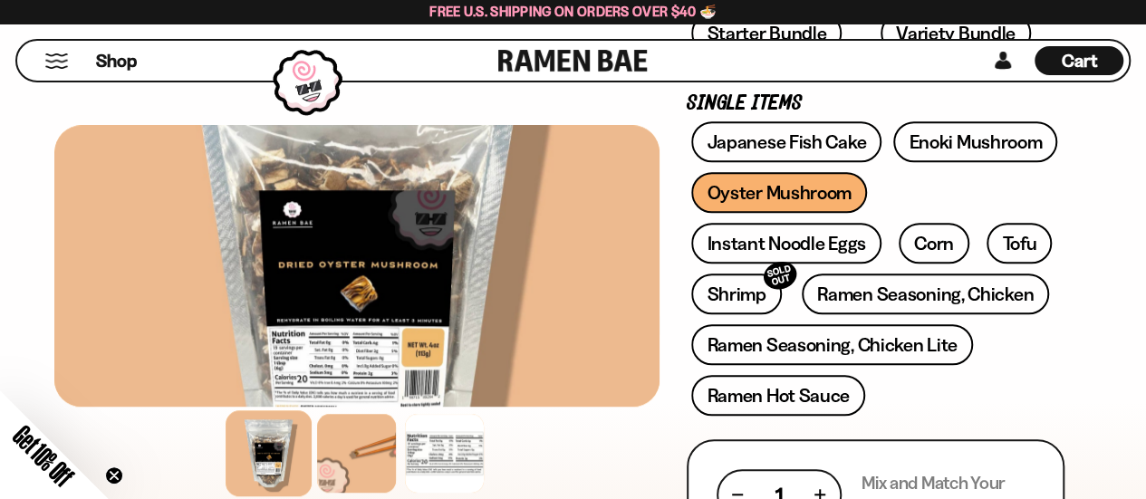
scroll to position [544, 0]
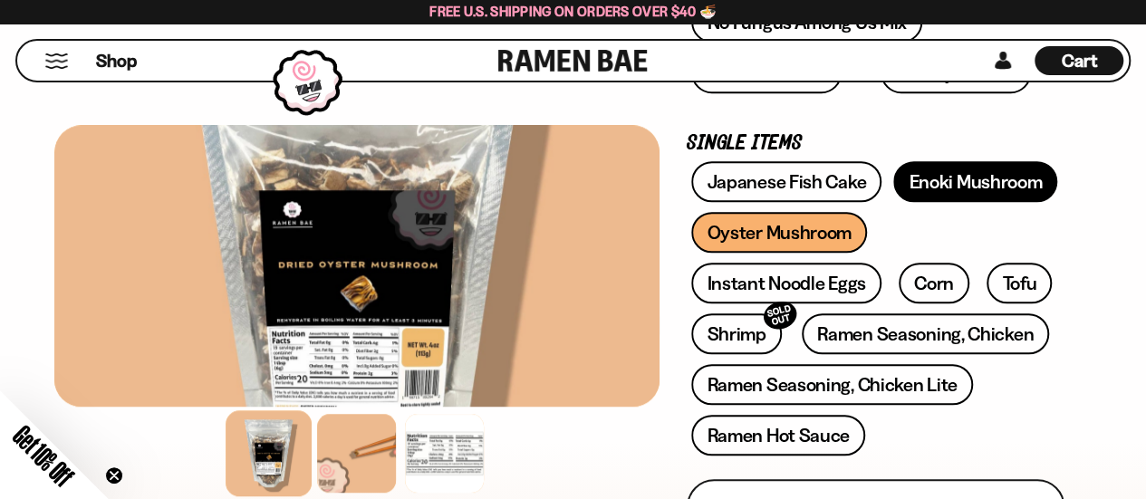
click at [962, 189] on link "Enoki Mushroom" at bounding box center [975, 181] width 164 height 41
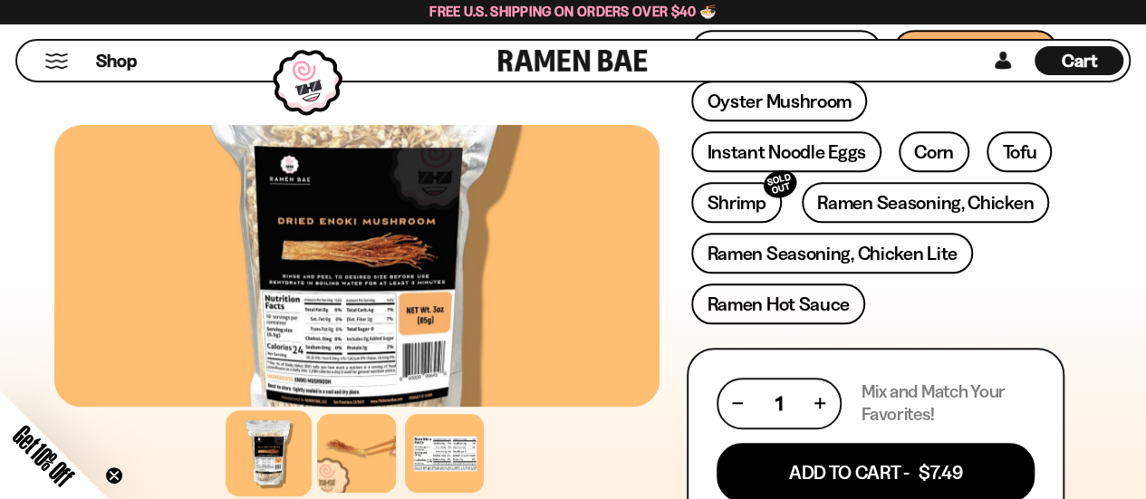
scroll to position [634, 0]
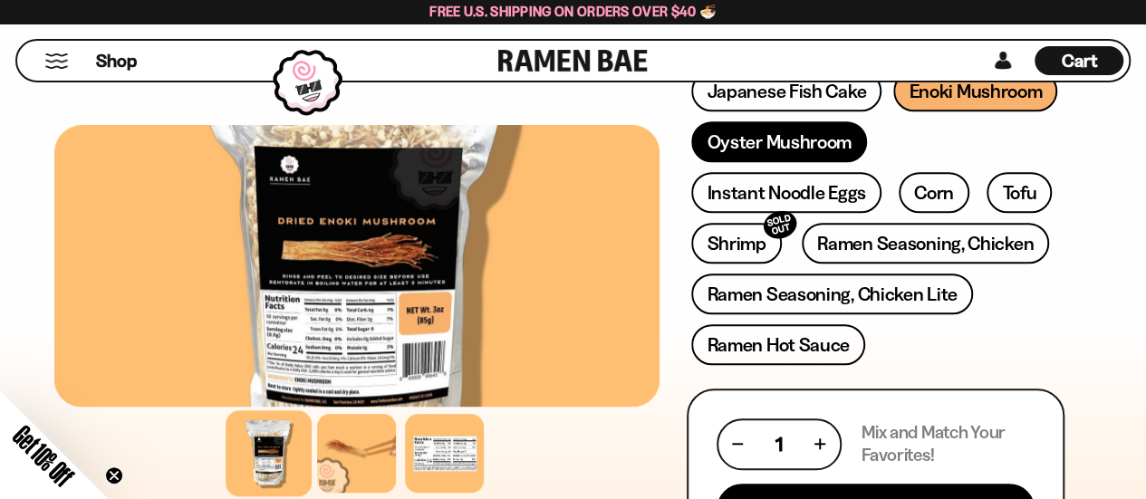
click at [779, 146] on link "Oyster Mushroom" at bounding box center [779, 141] width 176 height 41
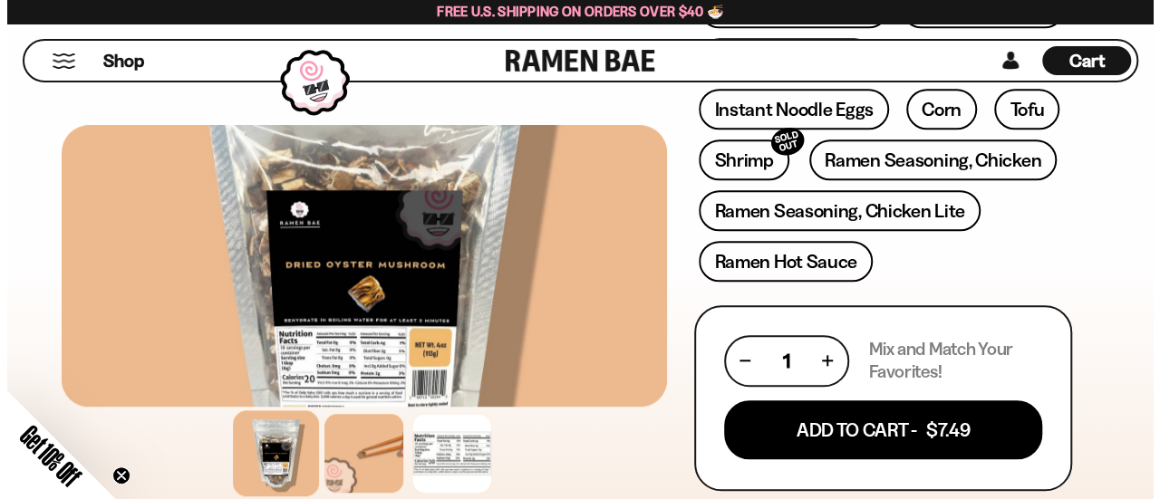
scroll to position [725, 0]
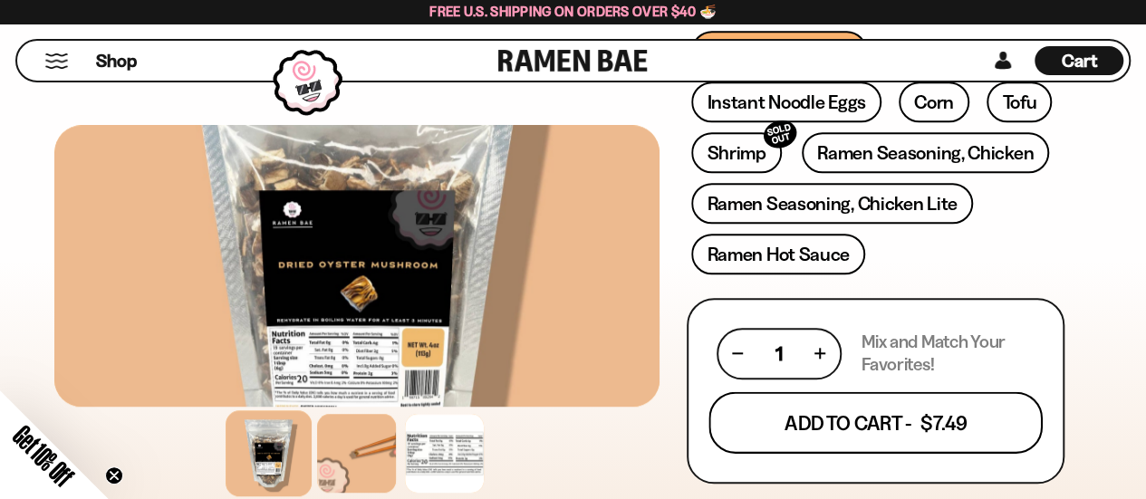
click at [866, 422] on button "Add To Cart - $7.49" at bounding box center [875, 422] width 334 height 62
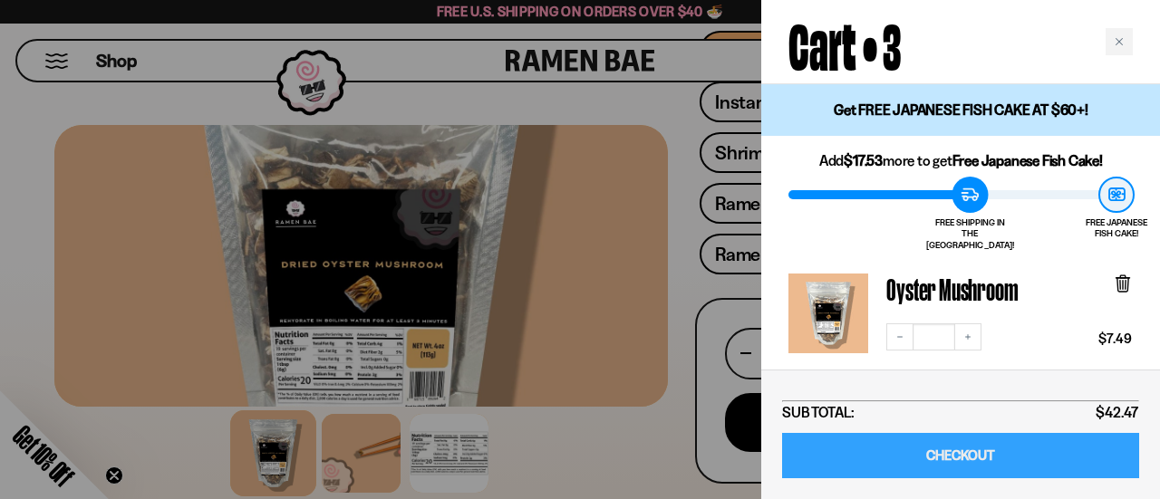
click at [917, 458] on link "CHECKOUT" at bounding box center [960, 456] width 357 height 46
